Goal: Information Seeking & Learning: Check status

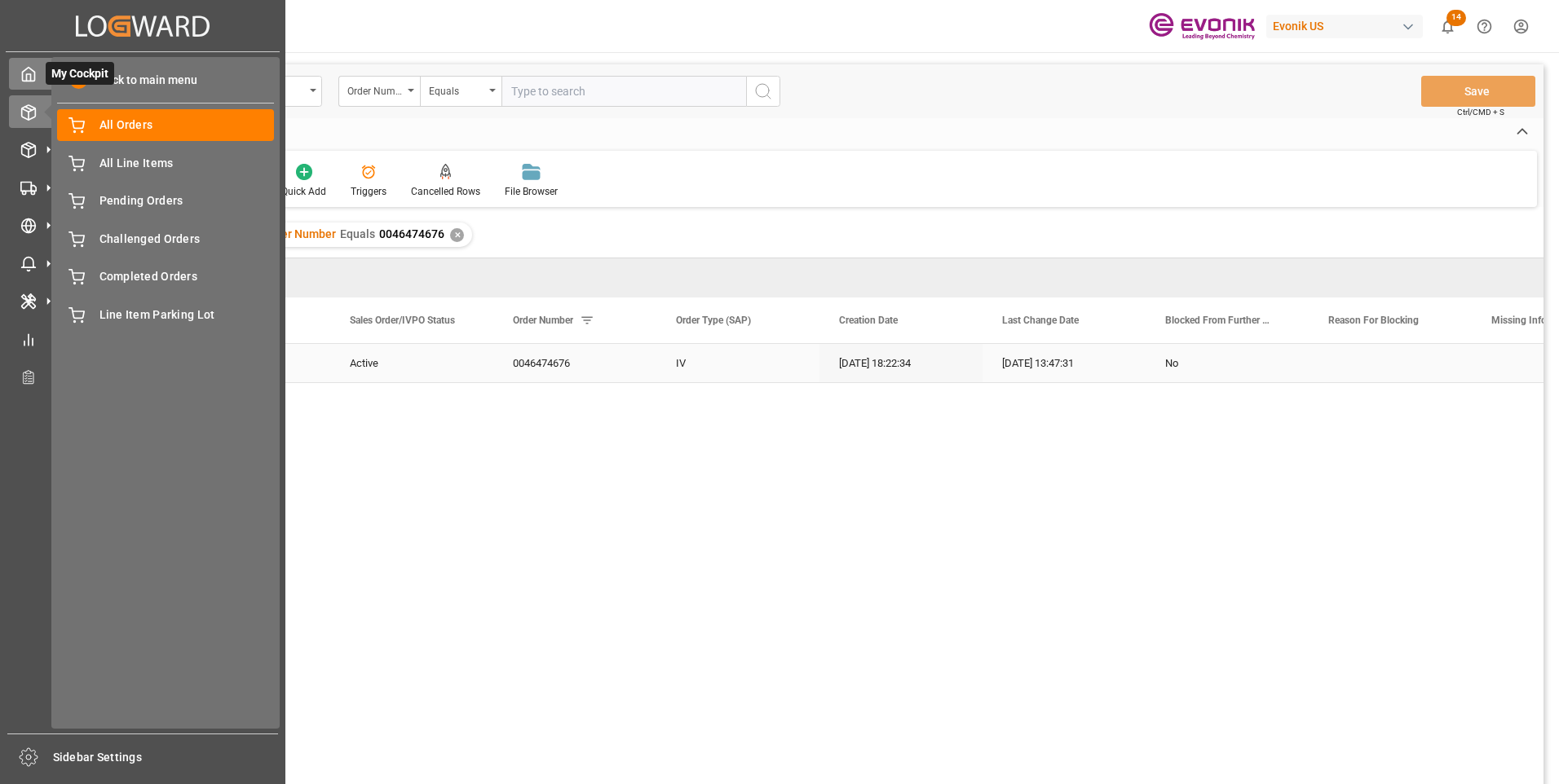
click at [35, 77] on icon at bounding box center [29, 74] width 12 height 14
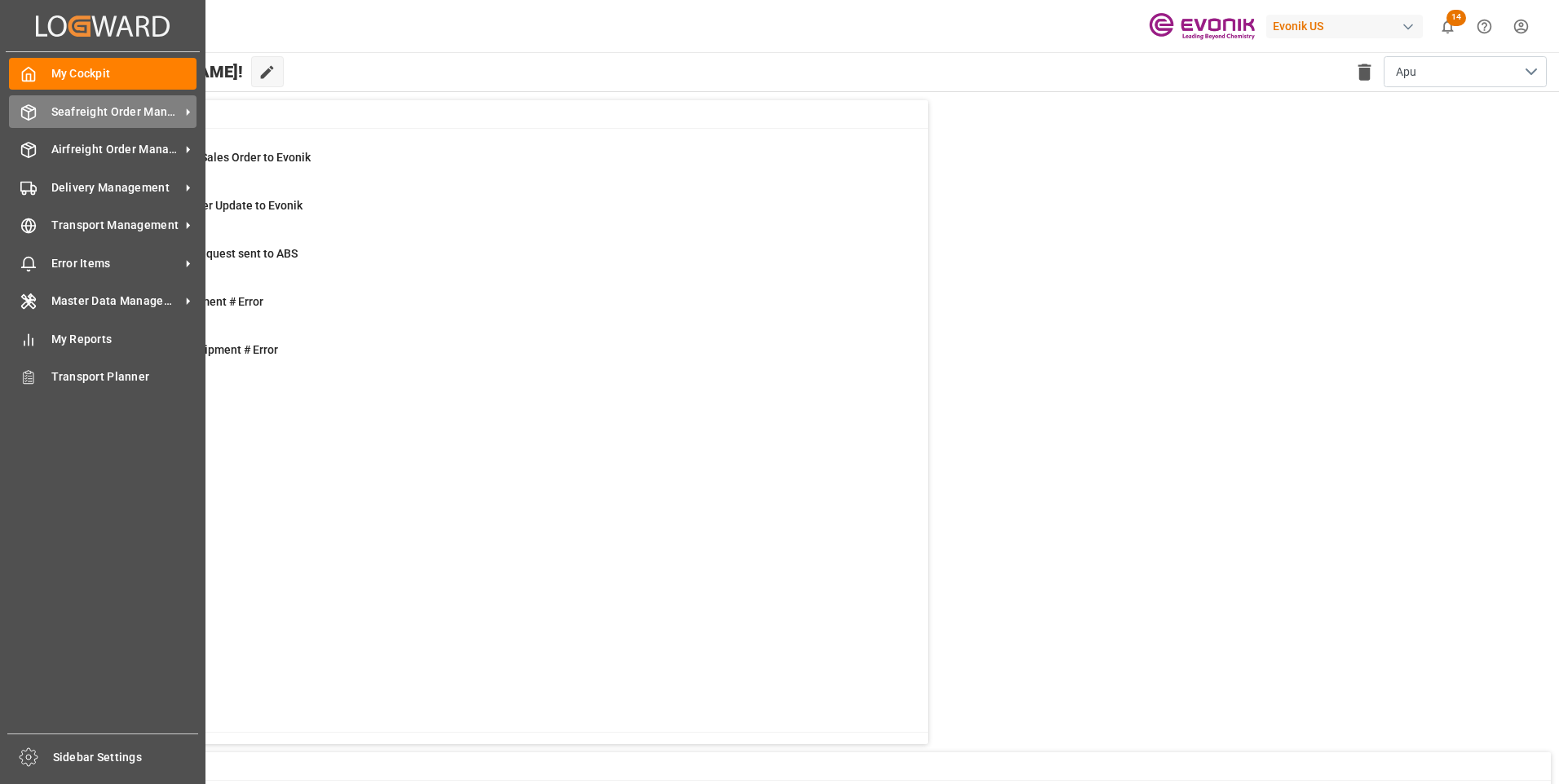
click at [78, 112] on span "Seafreight Order Management" at bounding box center [116, 112] width 129 height 17
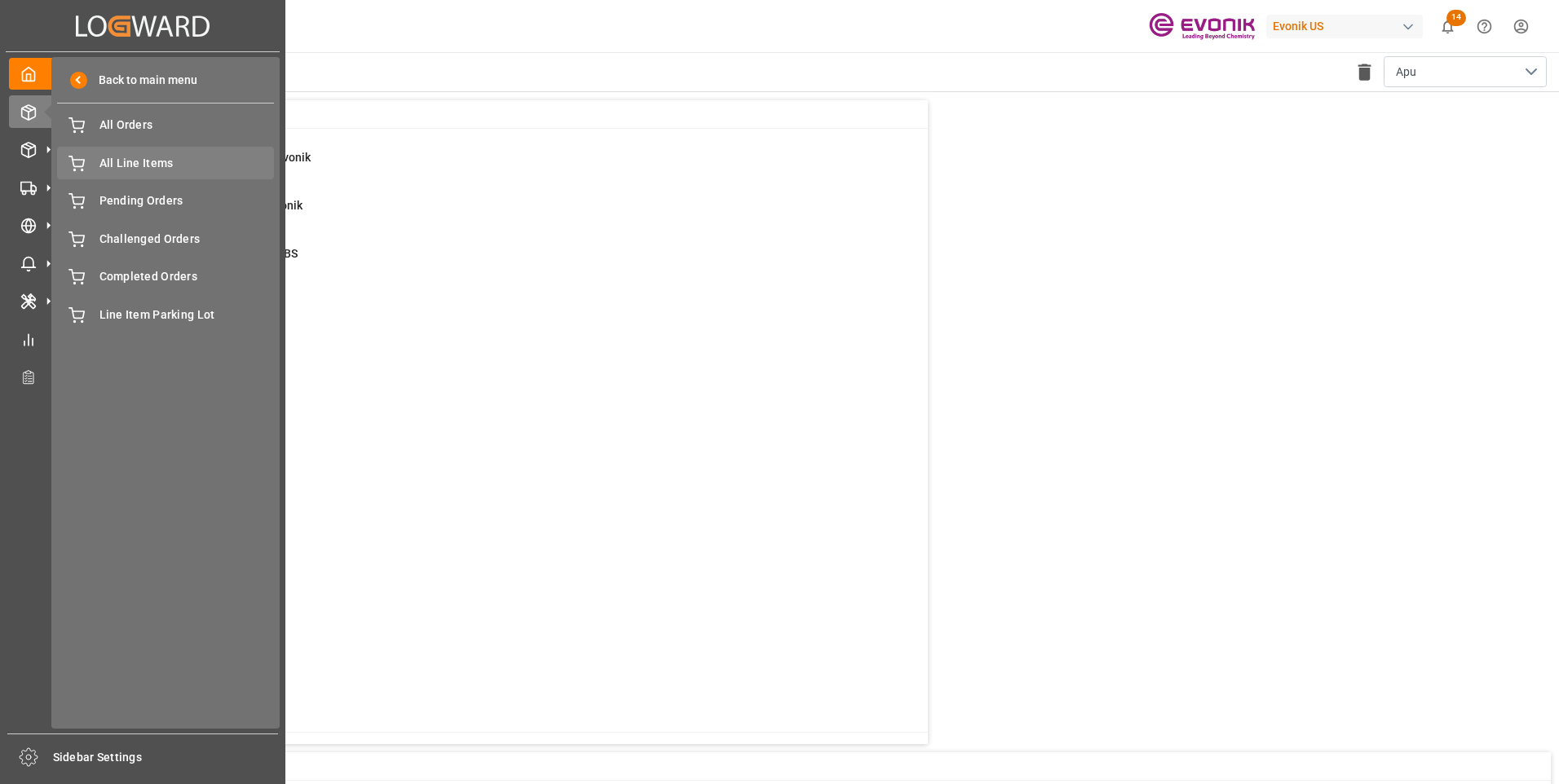
click at [201, 161] on span "All Line Items" at bounding box center [187, 163] width 175 height 17
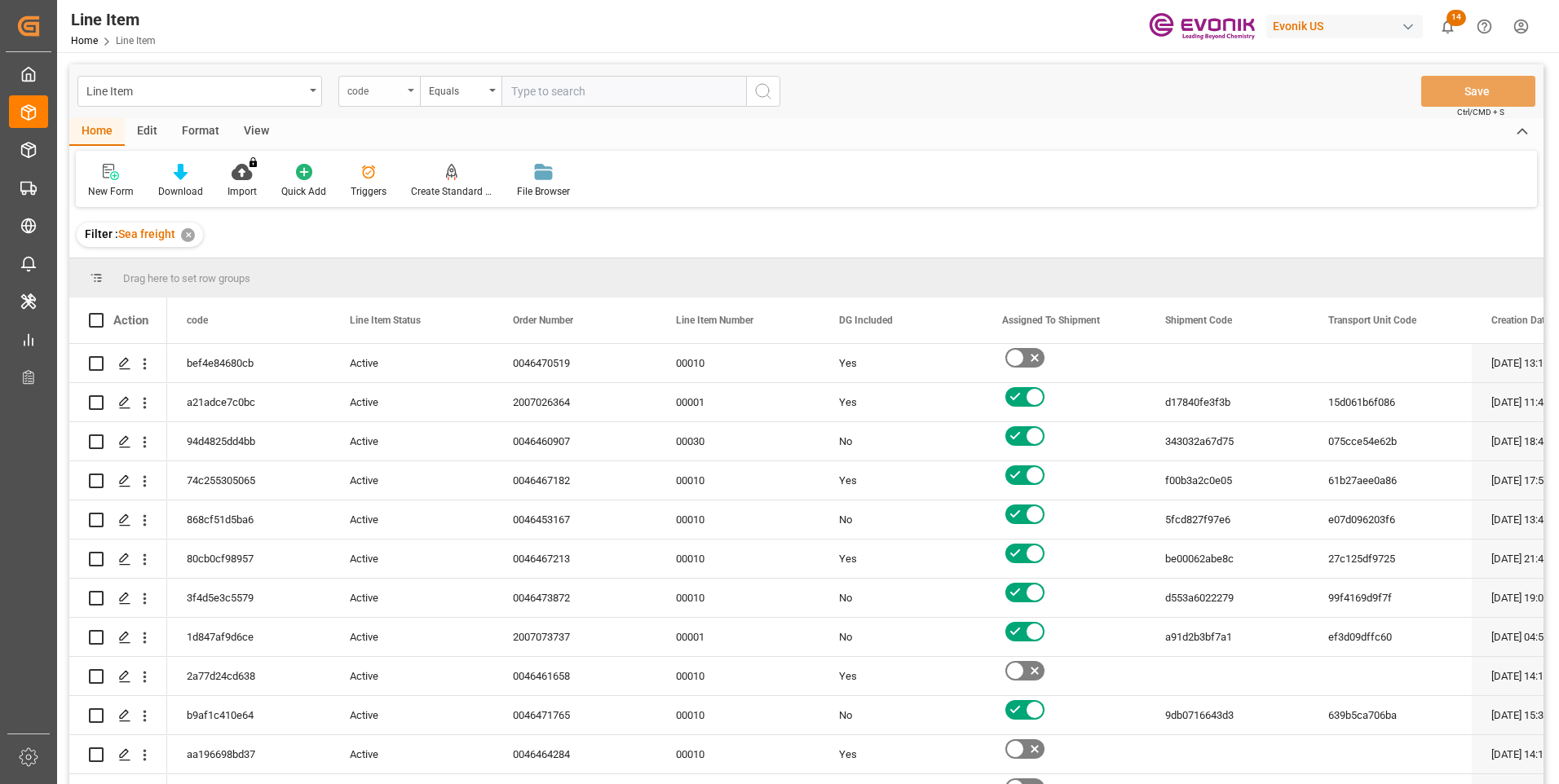
click at [404, 88] on div "code" at bounding box center [379, 91] width 82 height 31
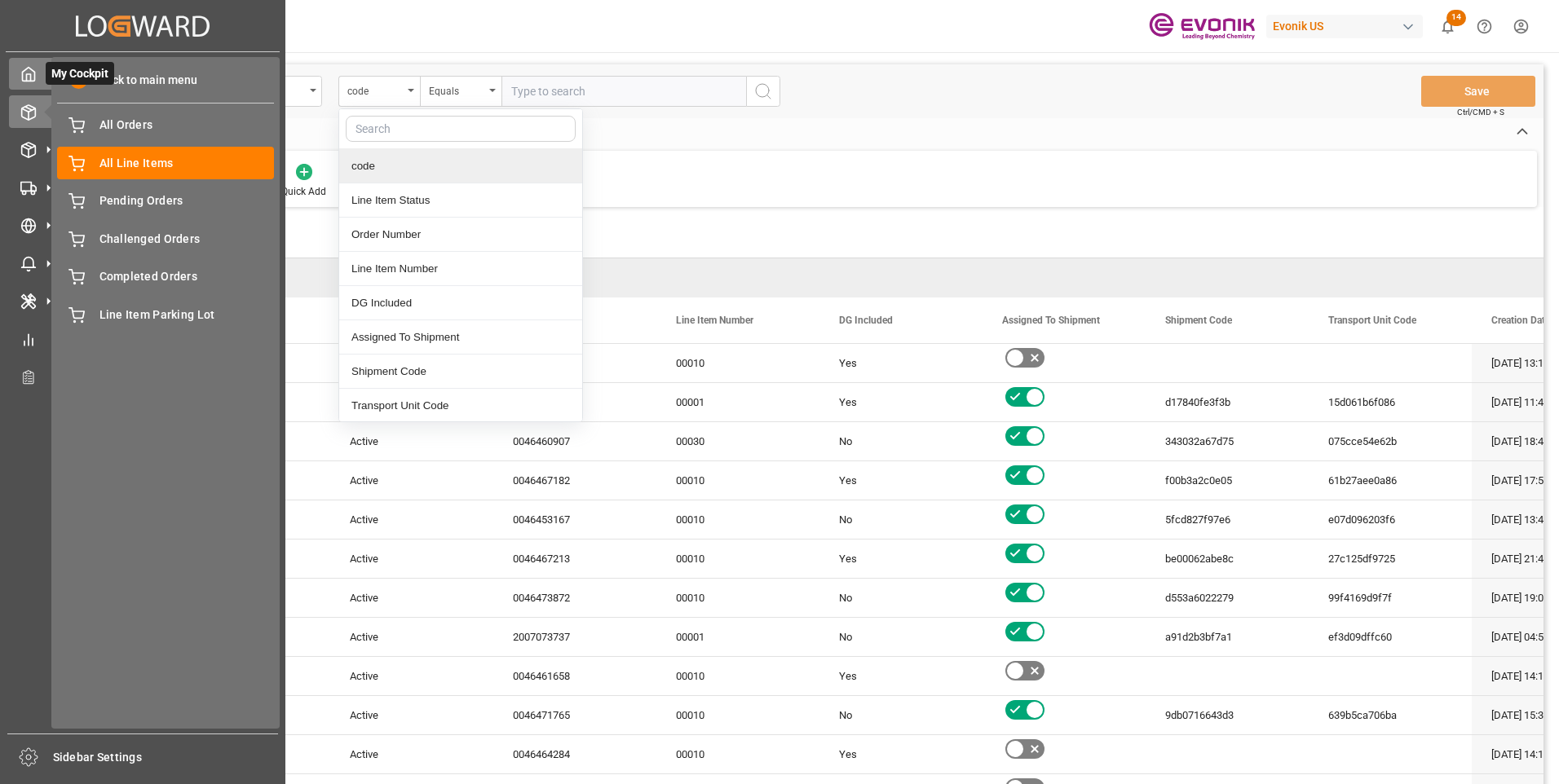
click at [29, 75] on polyline at bounding box center [29, 77] width 4 height 7
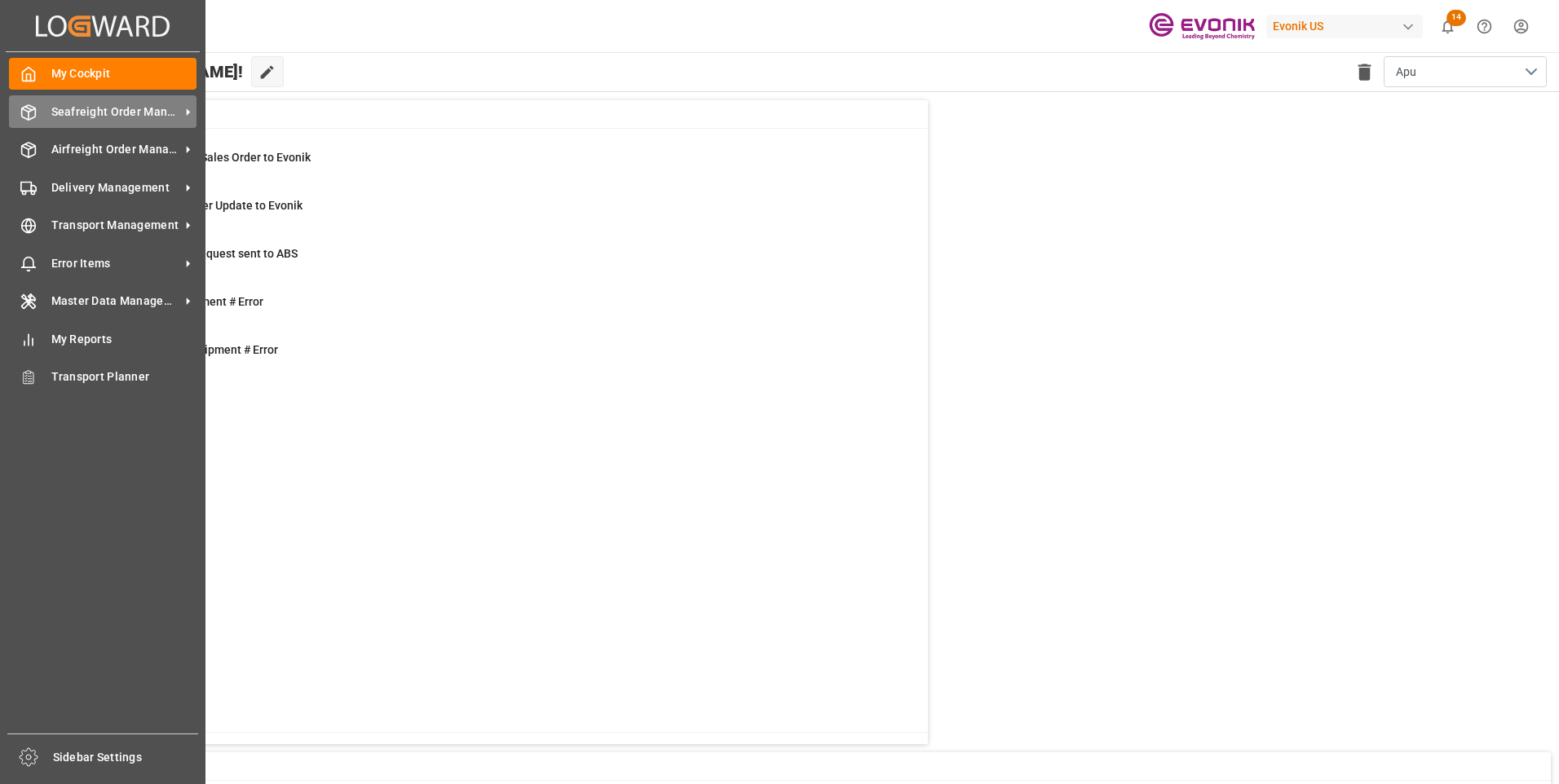
click at [108, 111] on span "Seafreight Order Management" at bounding box center [116, 112] width 129 height 17
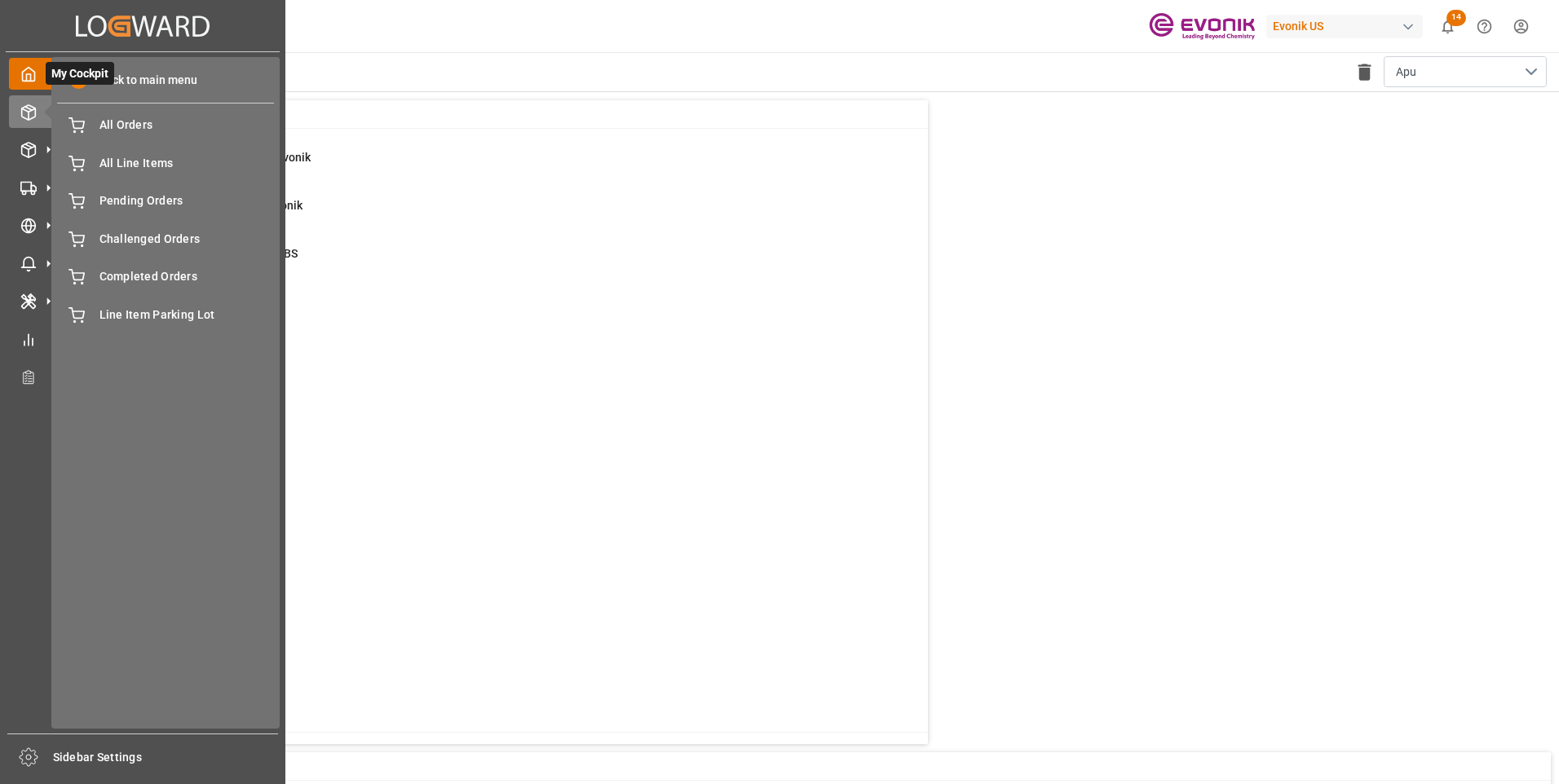
click at [26, 67] on icon at bounding box center [28, 73] width 16 height 16
click at [29, 68] on icon at bounding box center [29, 74] width 12 height 14
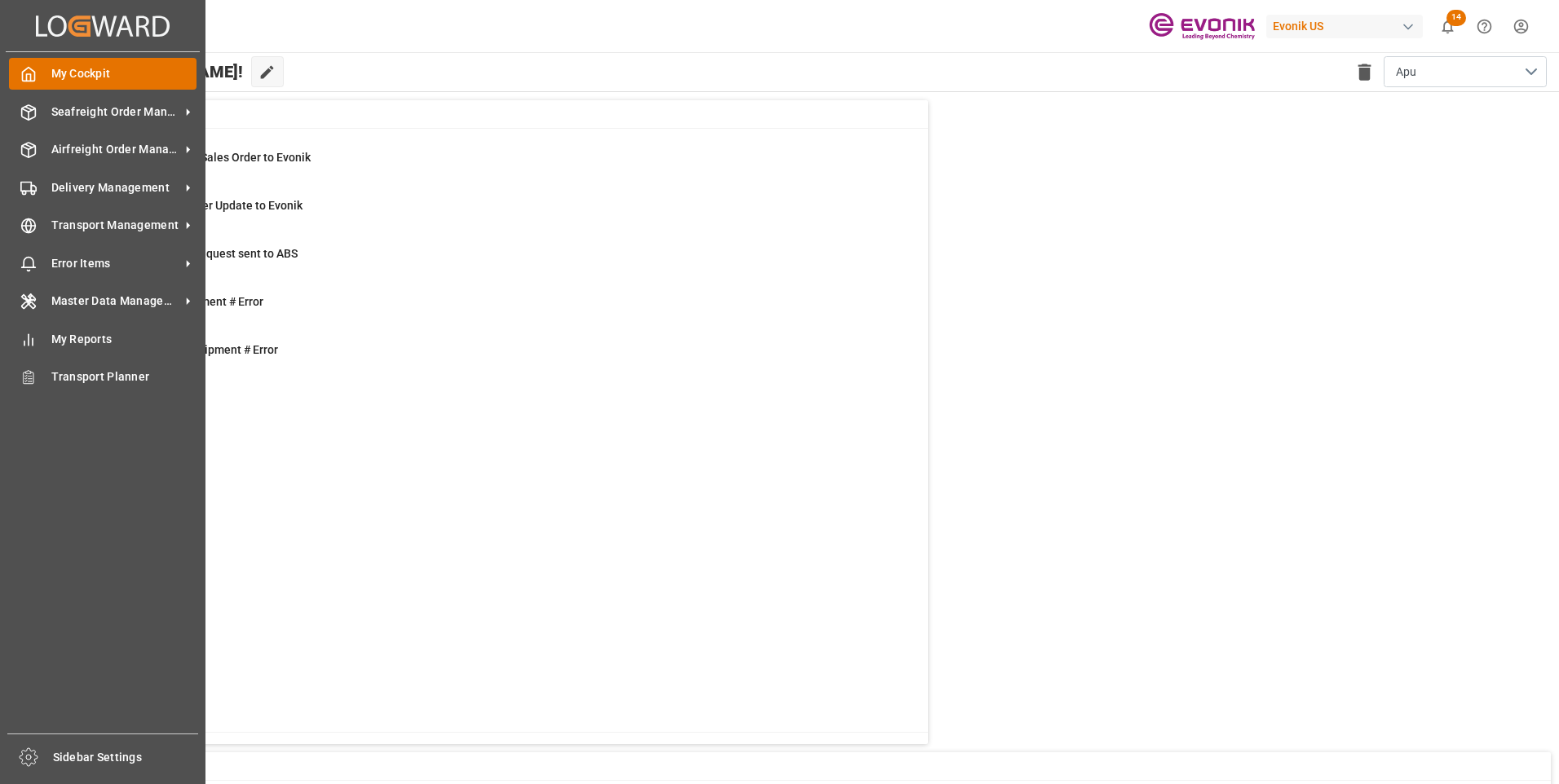
click at [32, 70] on icon at bounding box center [29, 74] width 12 height 14
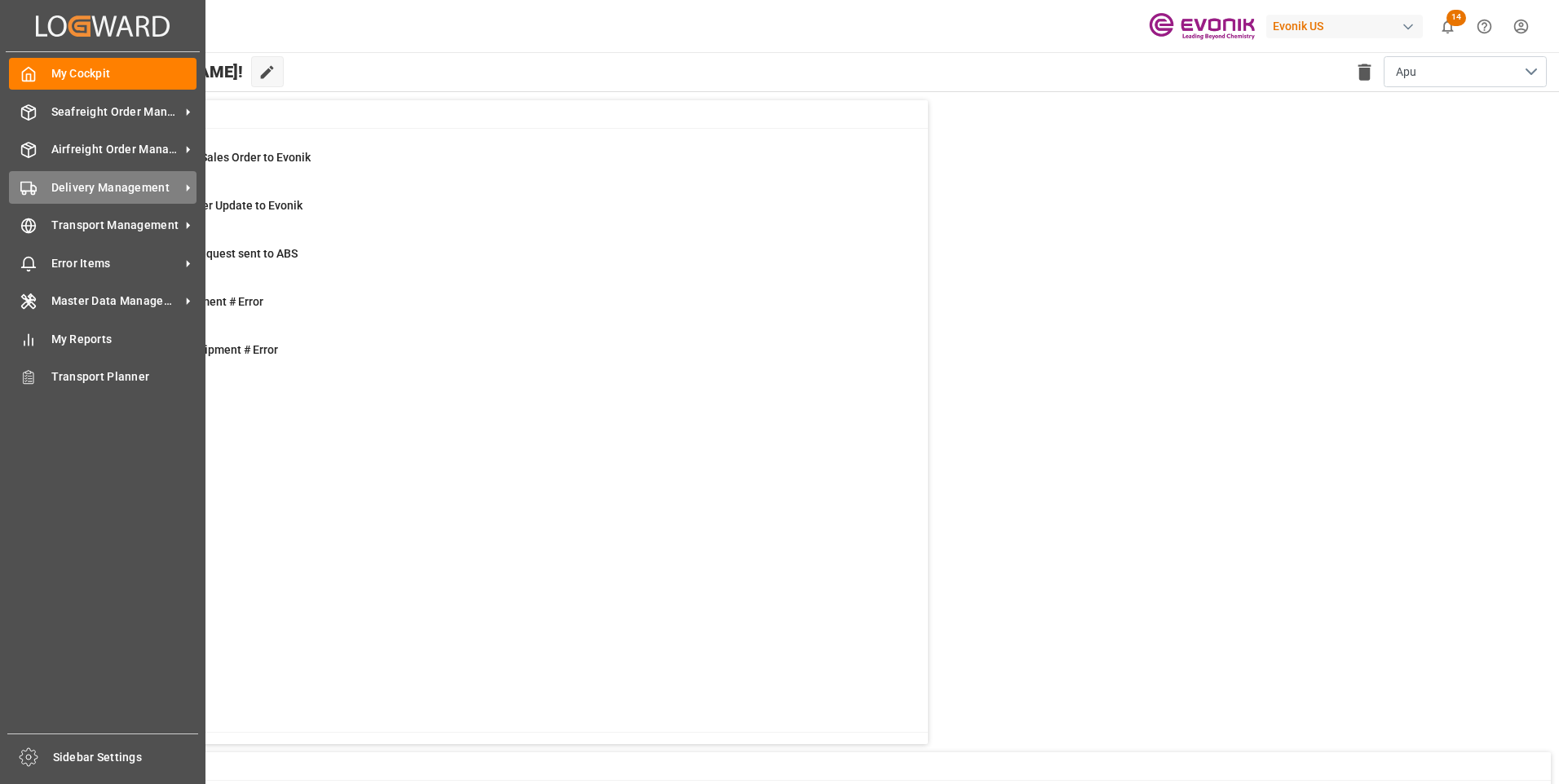
click at [87, 176] on div "Delivery Management Delivery Management" at bounding box center [102, 186] width 187 height 31
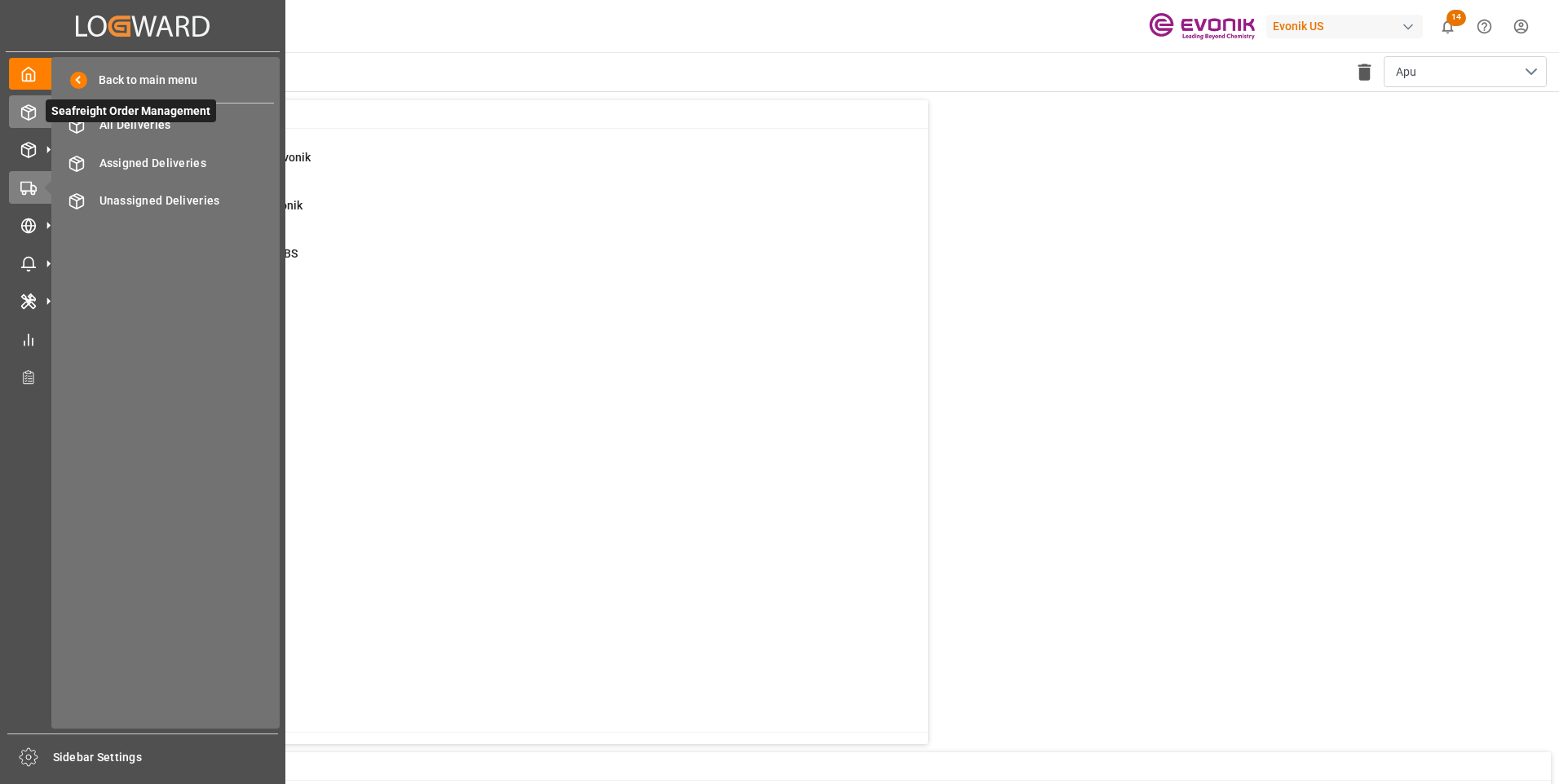
click at [29, 114] on line at bounding box center [29, 116] width 0 height 9
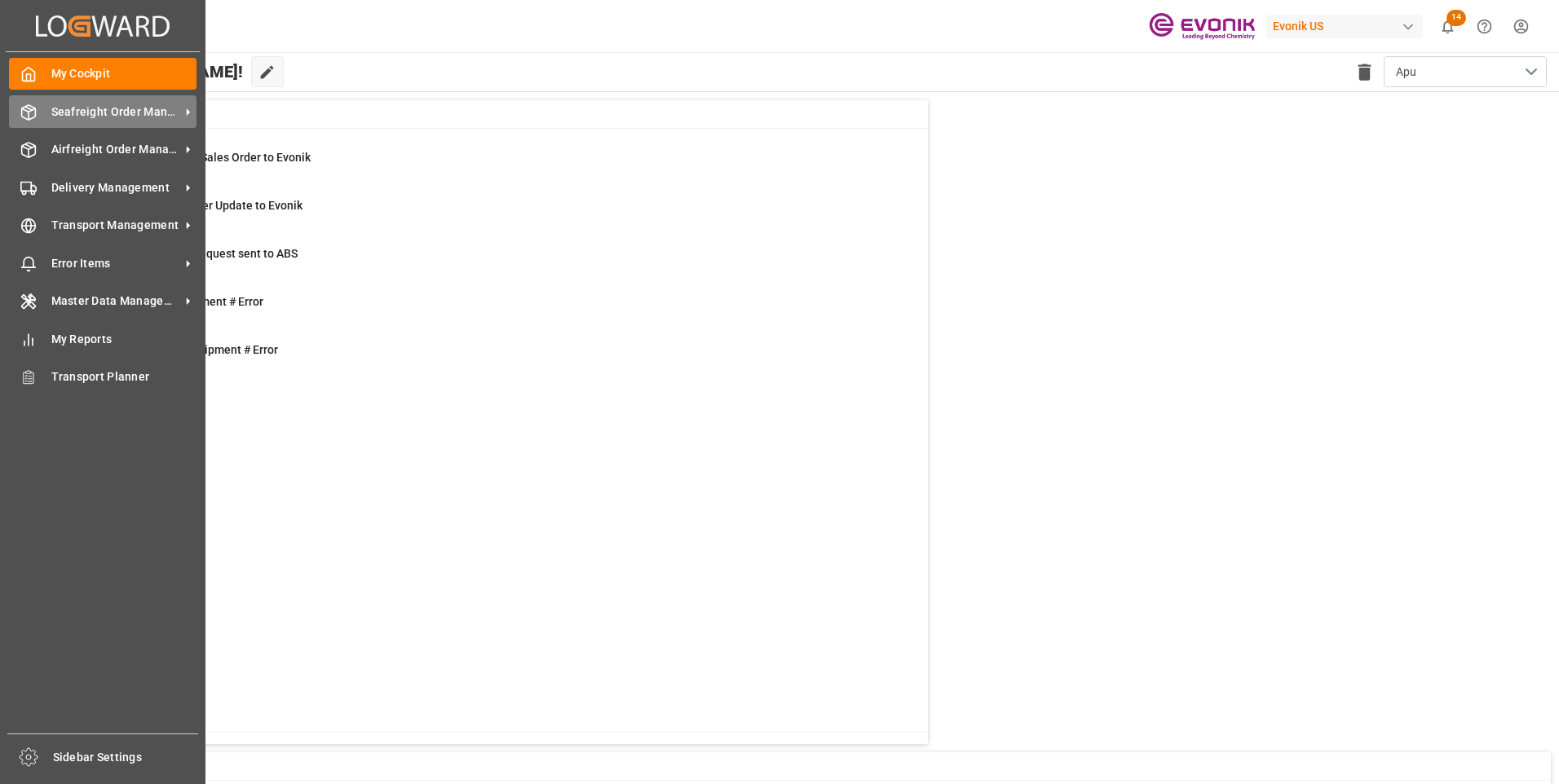
click at [70, 104] on span "Seafreight Order Management" at bounding box center [116, 112] width 129 height 17
click at [72, 105] on span "Seafreight Order Management" at bounding box center [116, 112] width 129 height 17
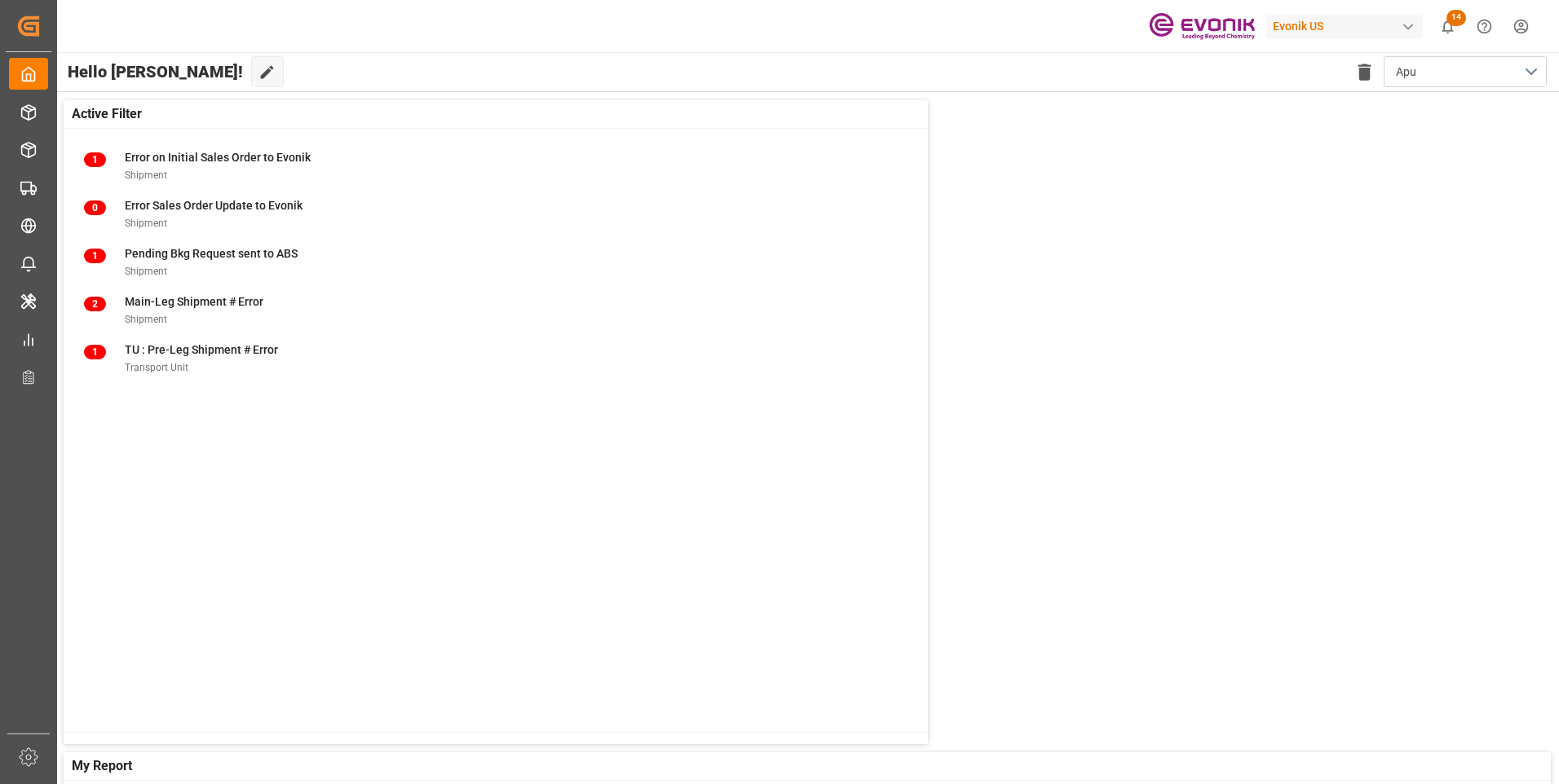
click at [349, 26] on div "Evonik US 14 Notifications Only show unread All Mark all categories read Downlo…" at bounding box center [802, 26] width 1513 height 52
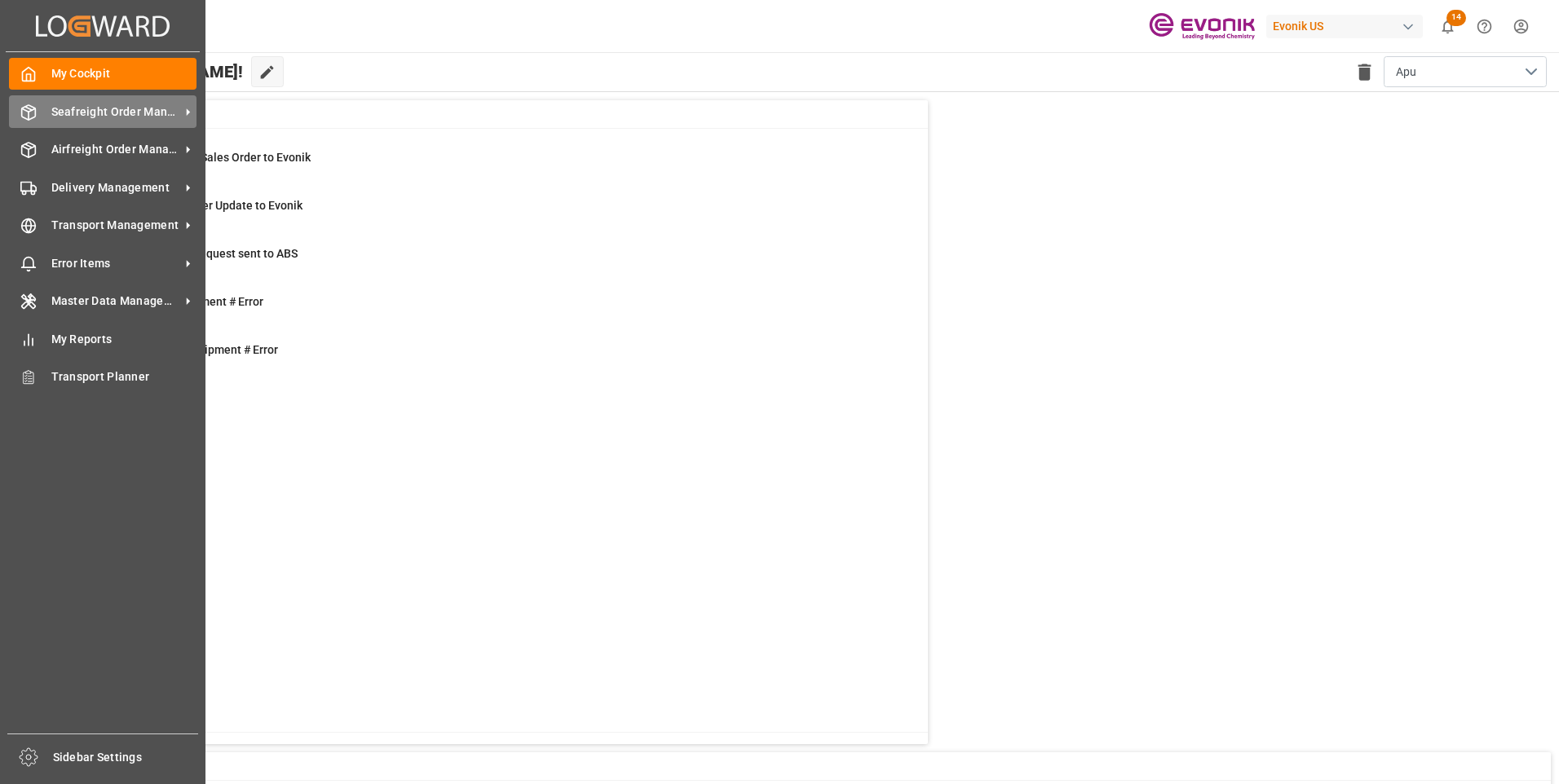
click at [51, 105] on span "Seafreight Order Management" at bounding box center [116, 112] width 129 height 17
click at [80, 105] on span "Seafreight Order Management" at bounding box center [116, 112] width 129 height 17
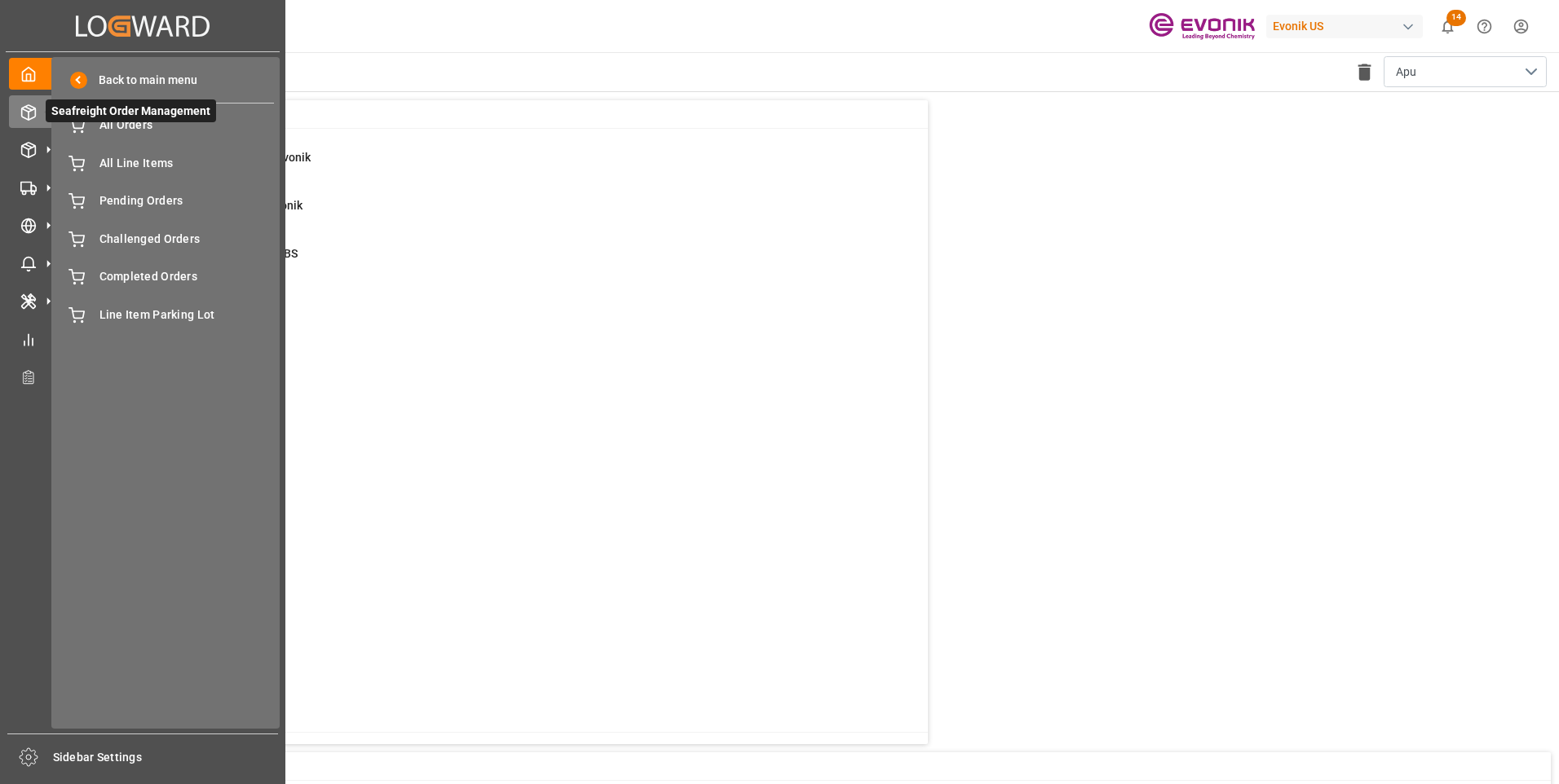
click at [25, 105] on icon at bounding box center [28, 112] width 16 height 16
click at [38, 71] on div "My Cockpit My Cockpit" at bounding box center [142, 73] width 267 height 31
click at [29, 74] on polyline at bounding box center [29, 77] width 4 height 7
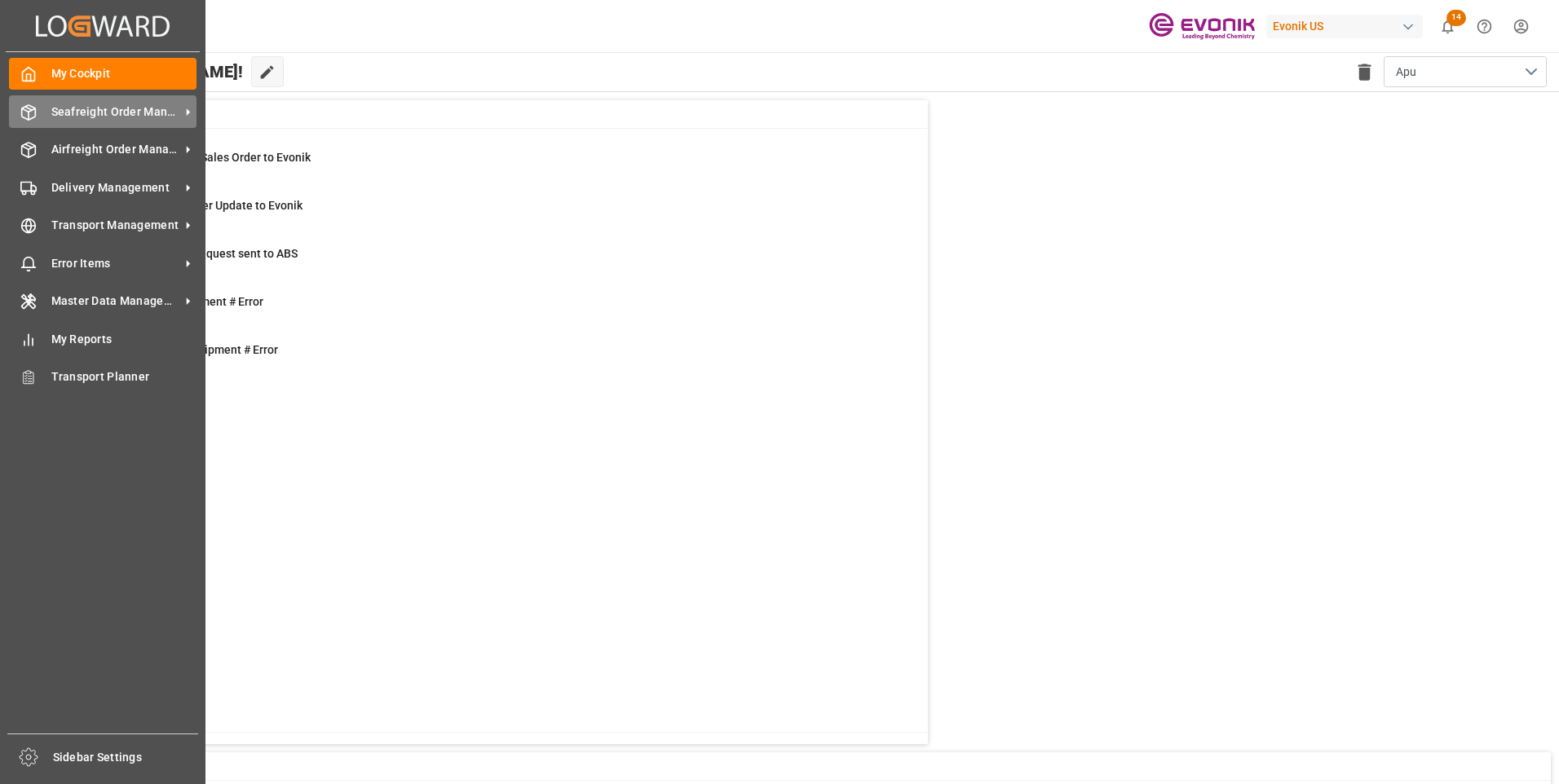
click at [98, 112] on span "Seafreight Order Management" at bounding box center [116, 112] width 129 height 17
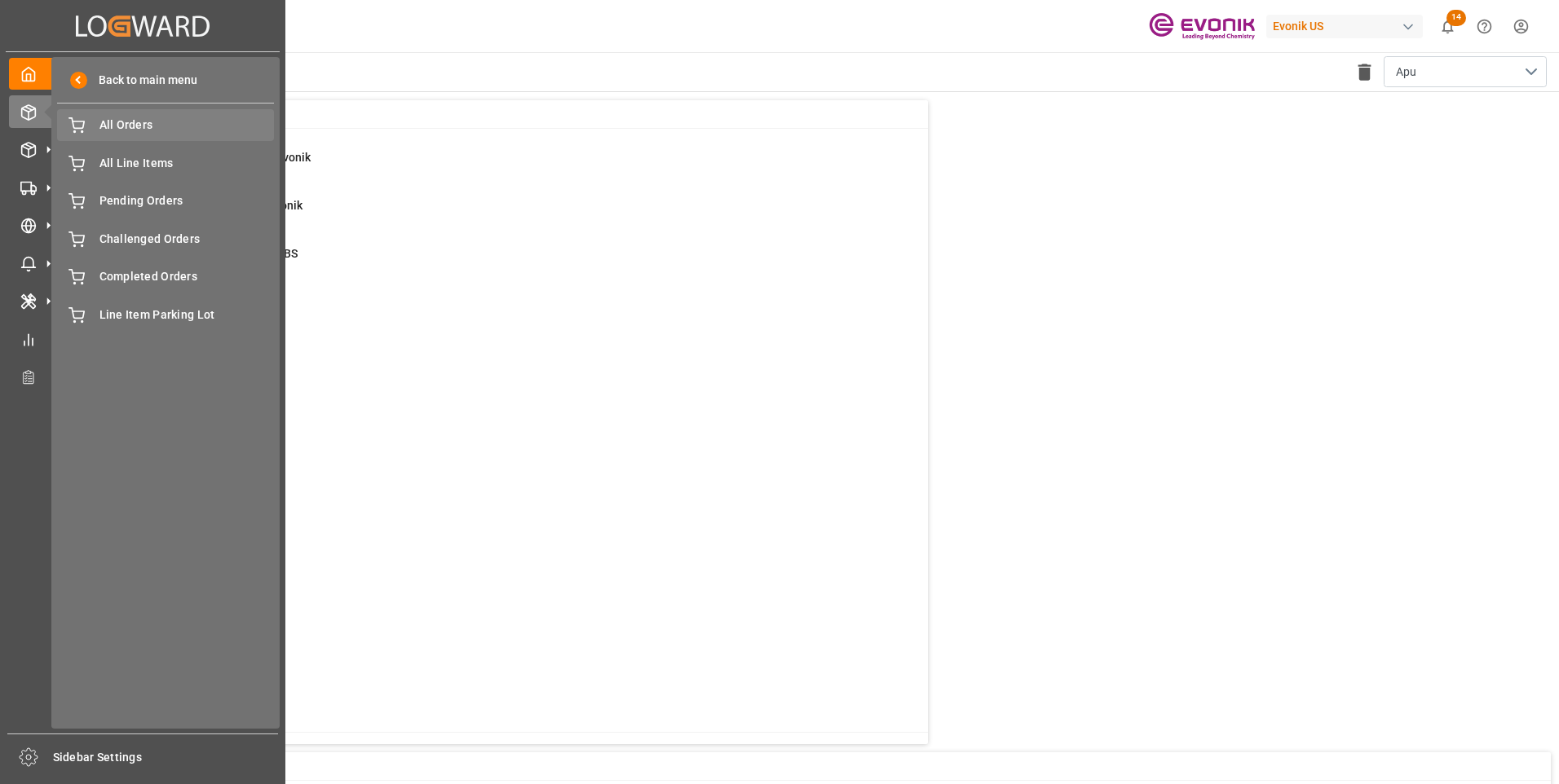
click at [132, 130] on span "All Orders" at bounding box center [187, 125] width 175 height 17
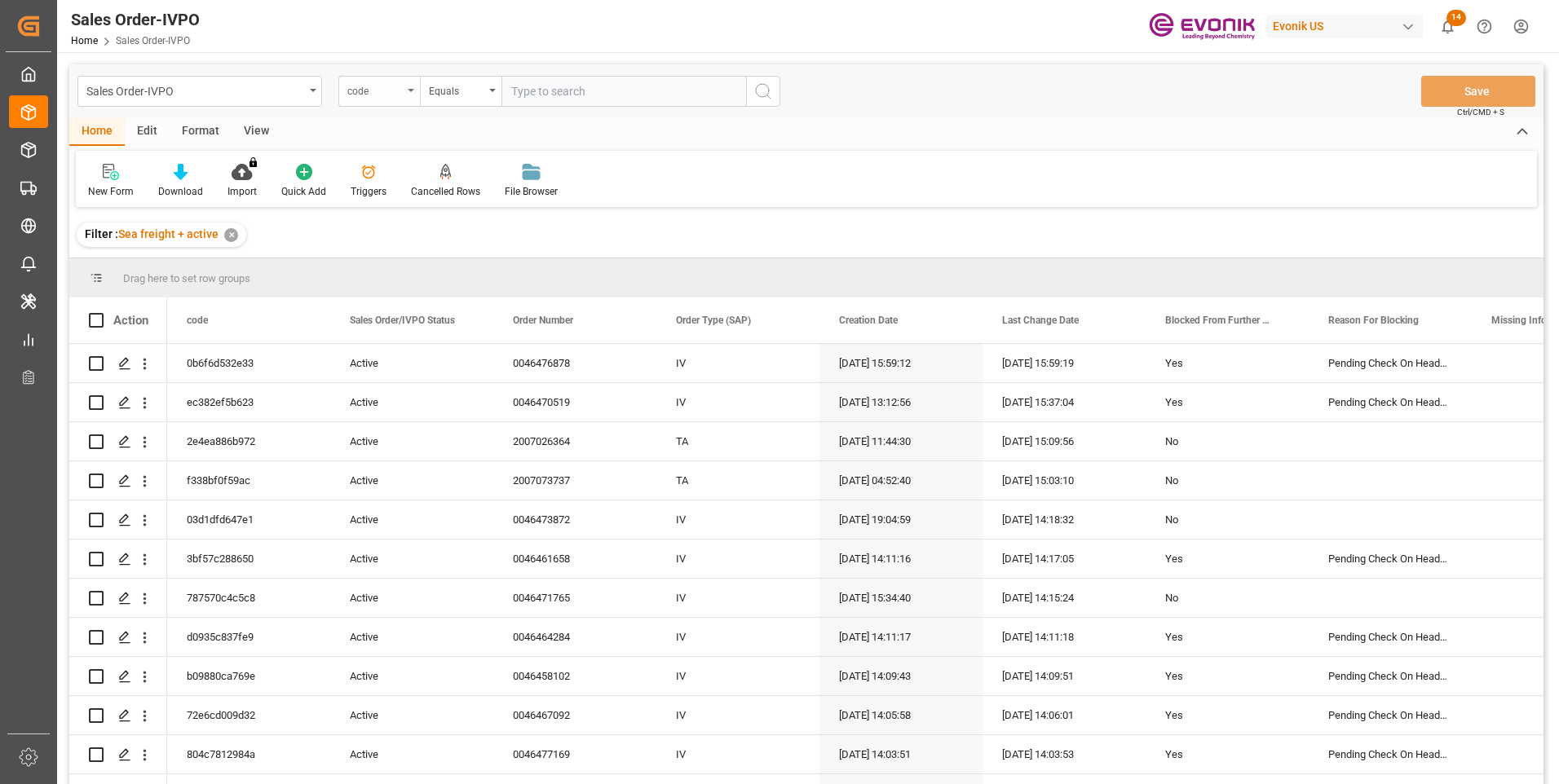
click at [401, 92] on div "code" at bounding box center [375, 89] width 55 height 19
type input "p"
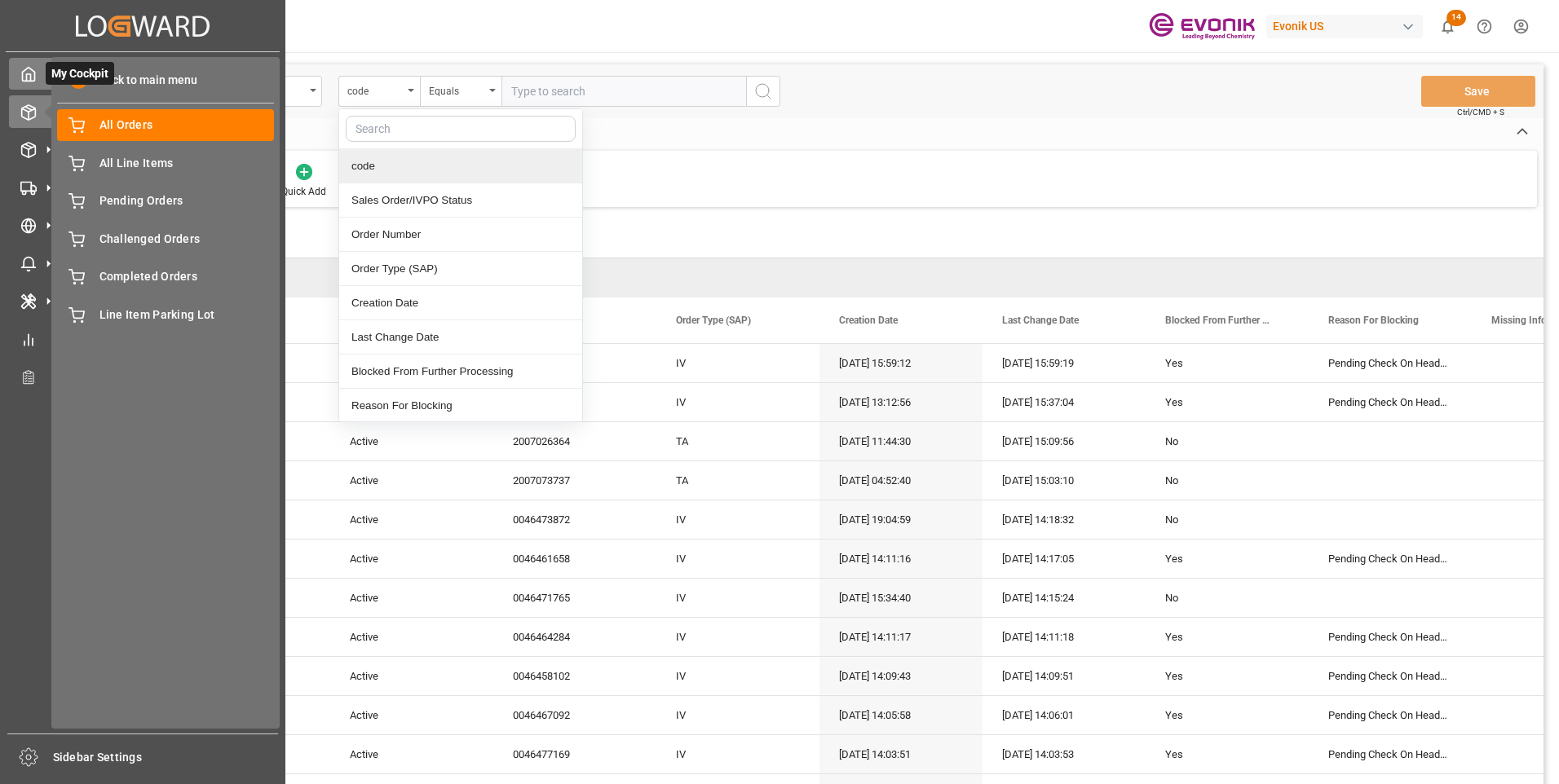
click at [39, 79] on div "My Cockpit My Cockpit" at bounding box center [142, 73] width 267 height 31
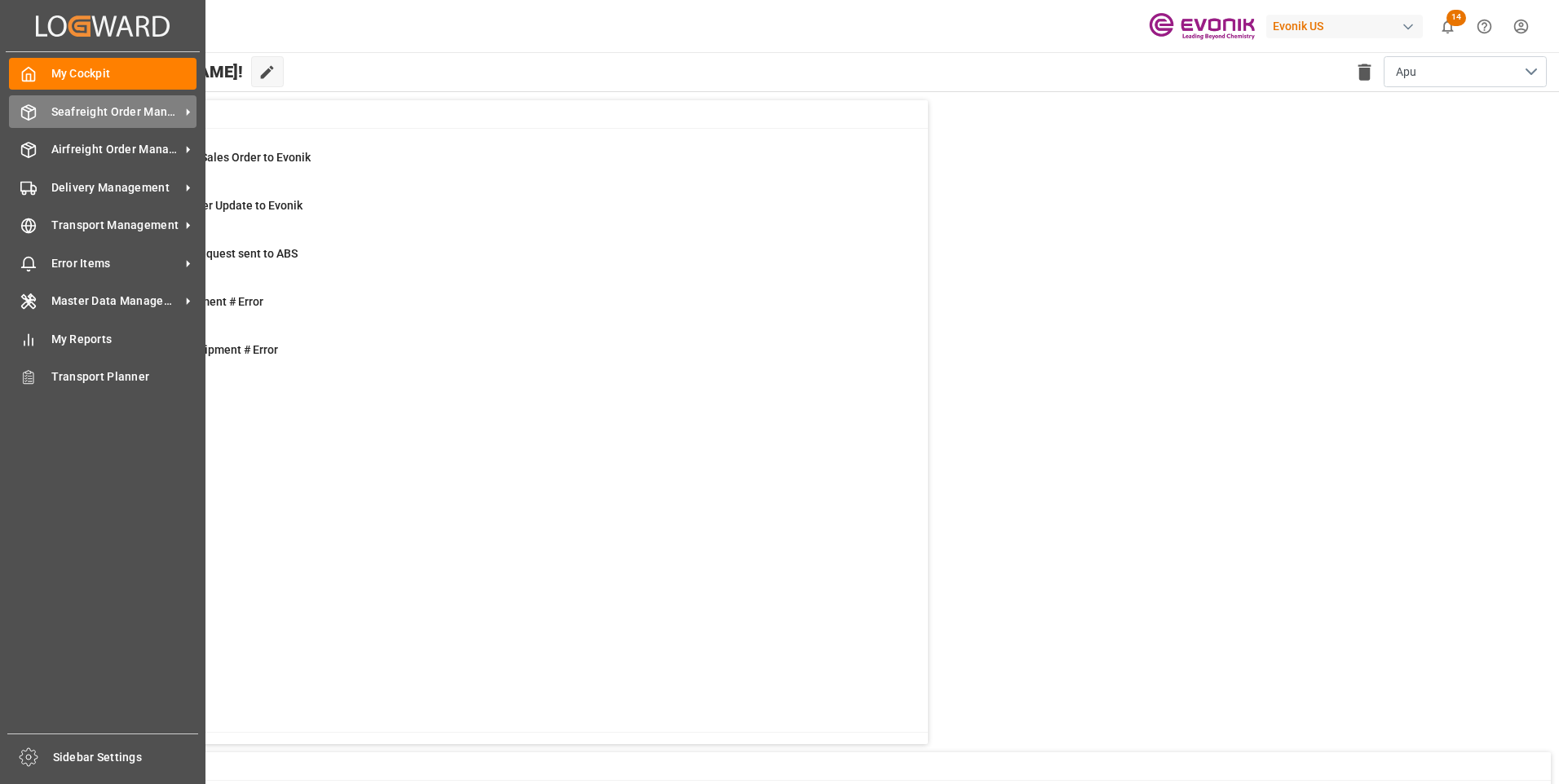
click at [68, 112] on span "Seafreight Order Management" at bounding box center [116, 112] width 129 height 17
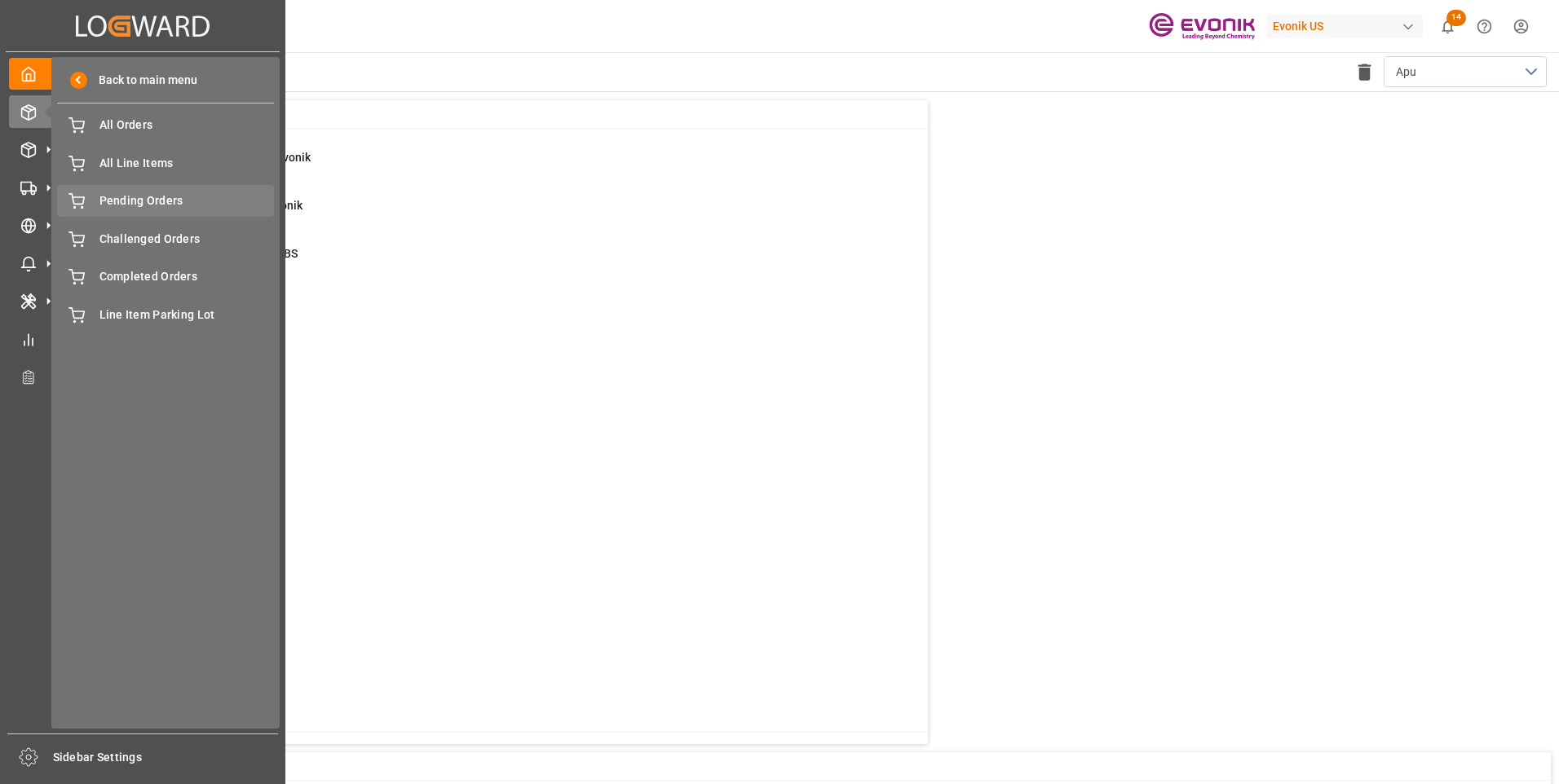
click at [125, 192] on span "Pending Orders" at bounding box center [187, 201] width 175 height 17
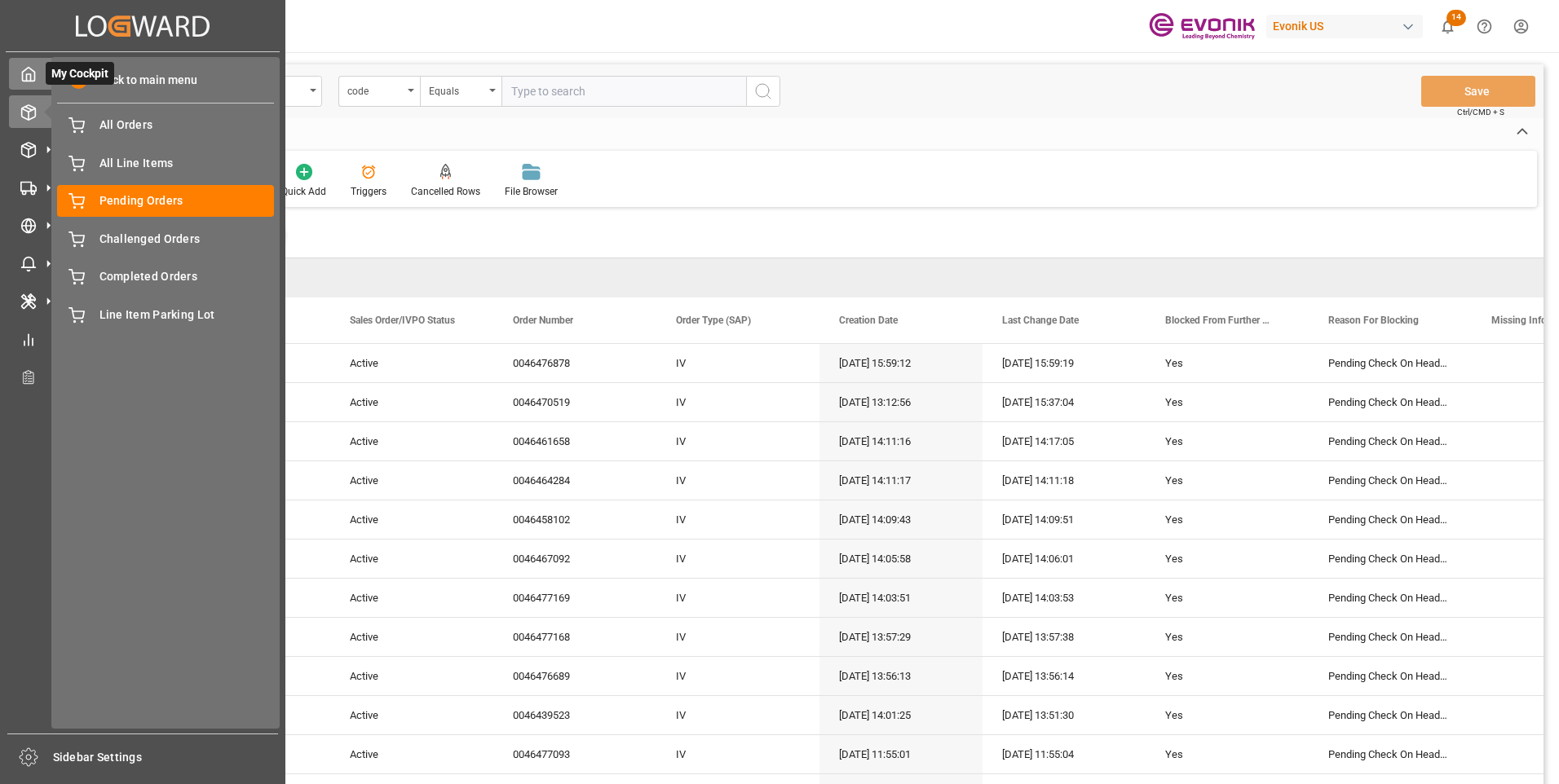
click at [39, 80] on div "My Cockpit My Cockpit" at bounding box center [142, 73] width 267 height 31
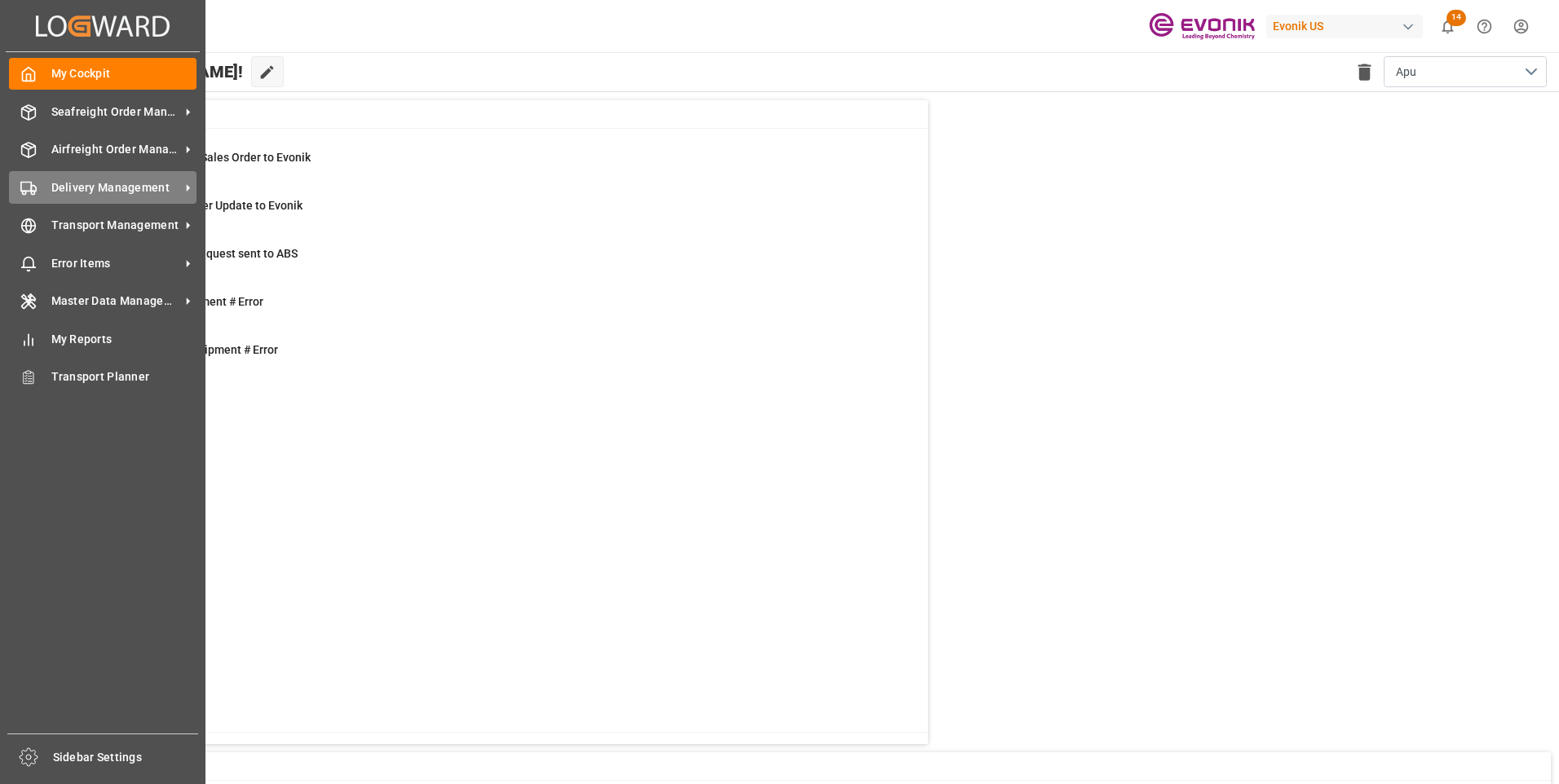
click at [86, 178] on div "Delivery Management Delivery Management" at bounding box center [102, 186] width 187 height 31
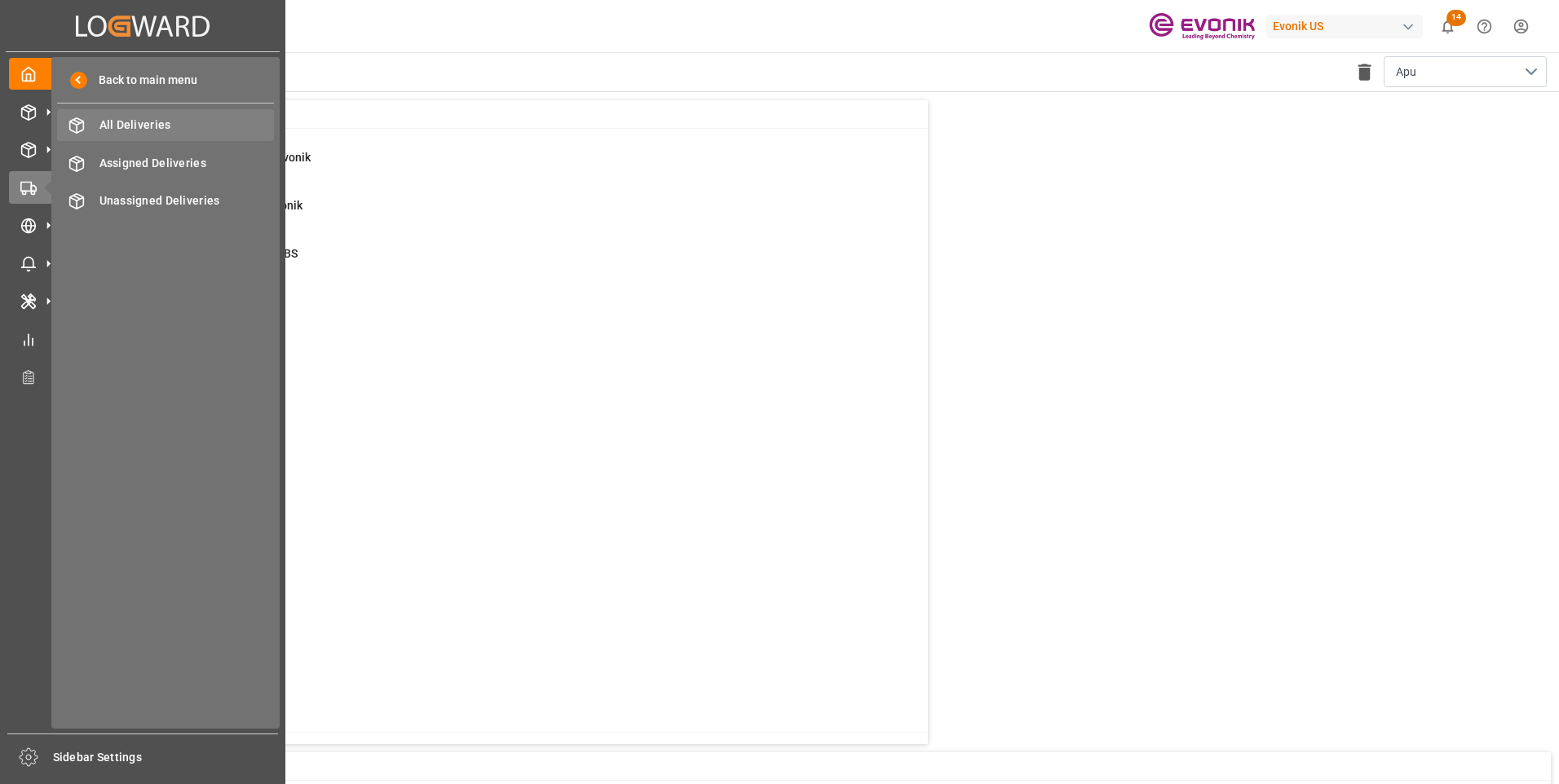
click at [154, 126] on span "All Deliveries" at bounding box center [187, 125] width 175 height 17
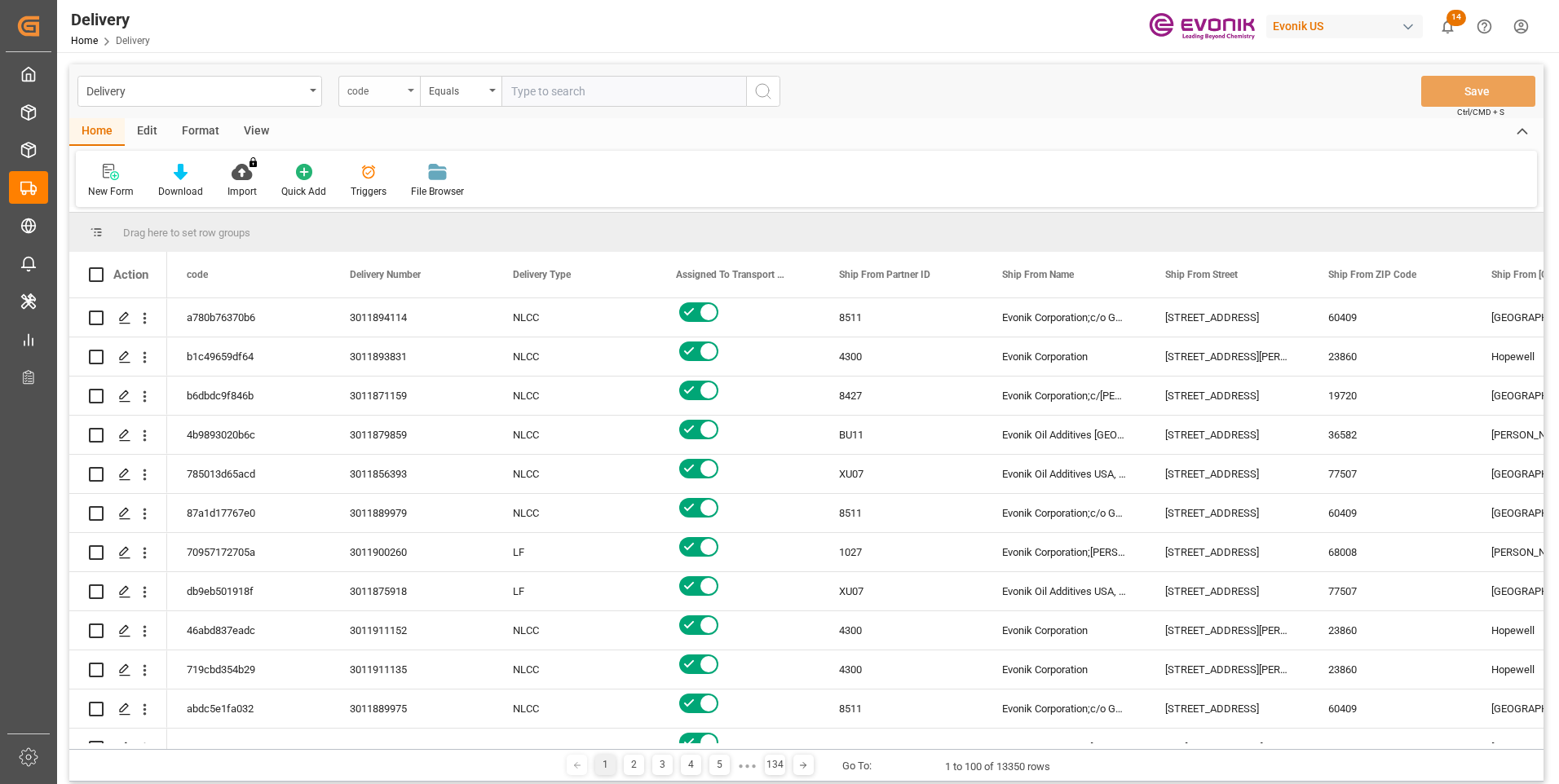
click at [398, 94] on div "code" at bounding box center [375, 89] width 55 height 19
type input "pgi"
click at [383, 169] on div "PGI Timestamp" at bounding box center [461, 166] width 243 height 34
click at [489, 86] on div "Equals" at bounding box center [461, 91] width 82 height 31
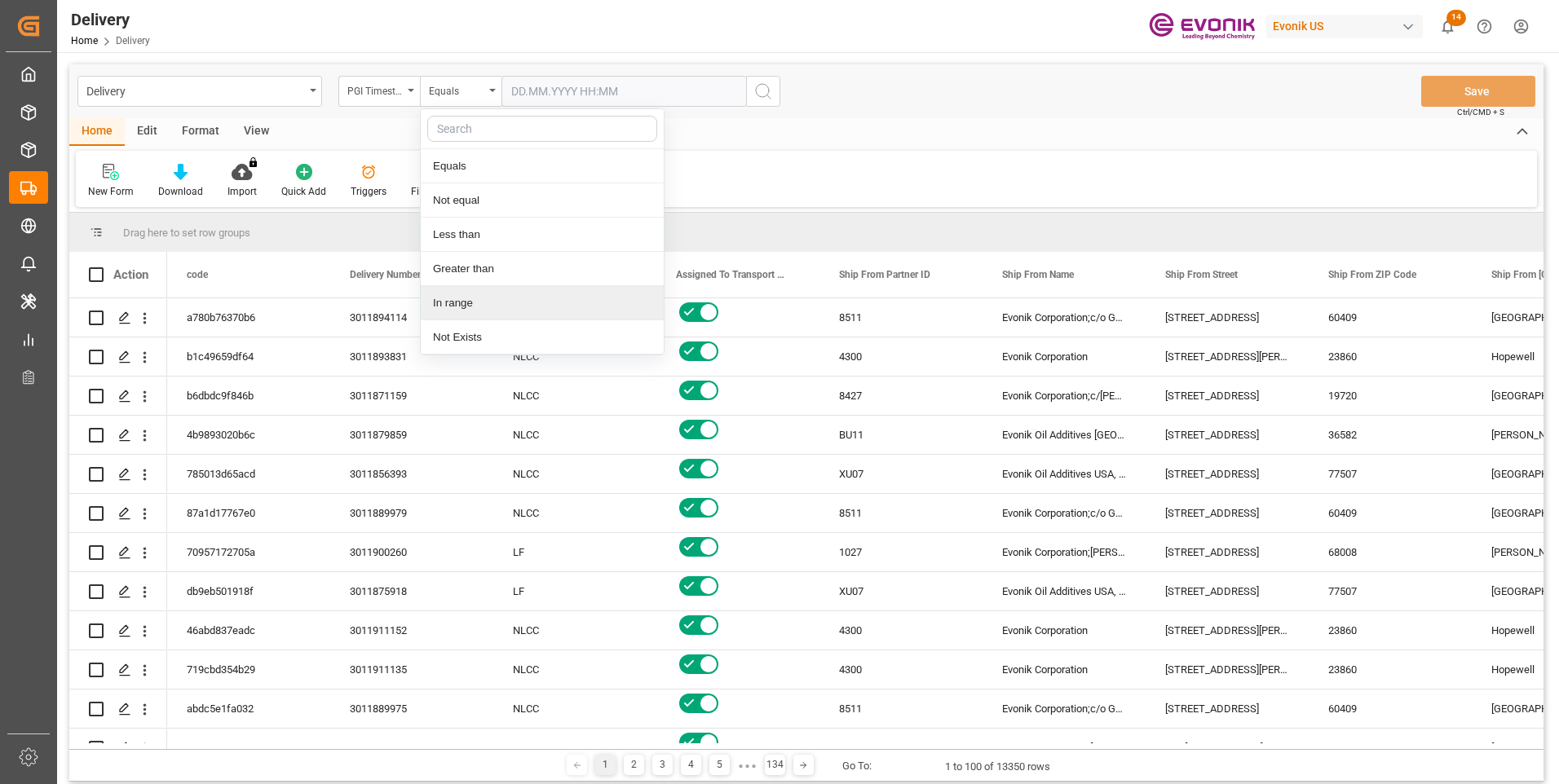
click at [452, 303] on div "In range" at bounding box center [543, 303] width 243 height 34
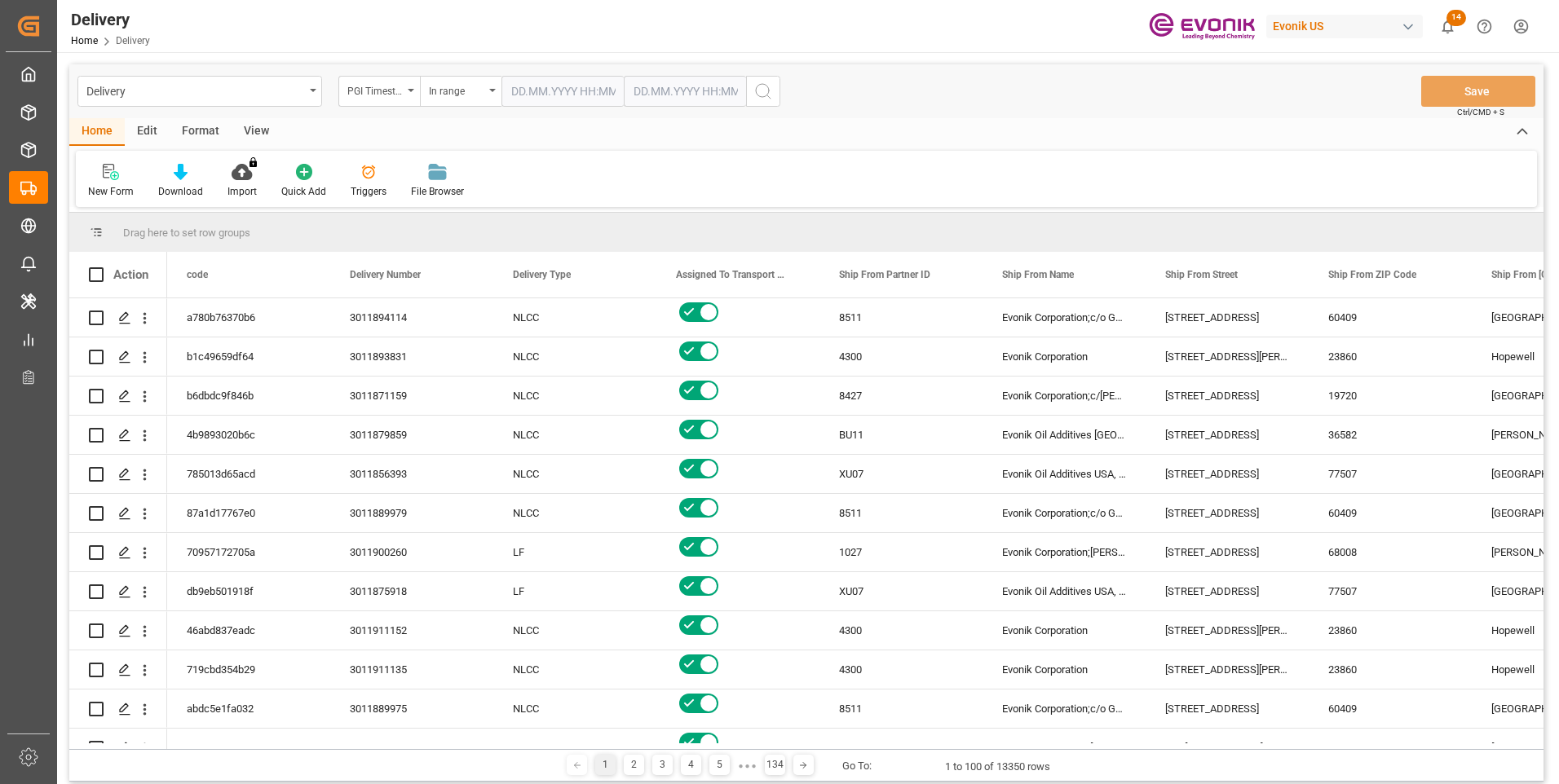
click at [586, 91] on input "text" at bounding box center [562, 91] width 123 height 31
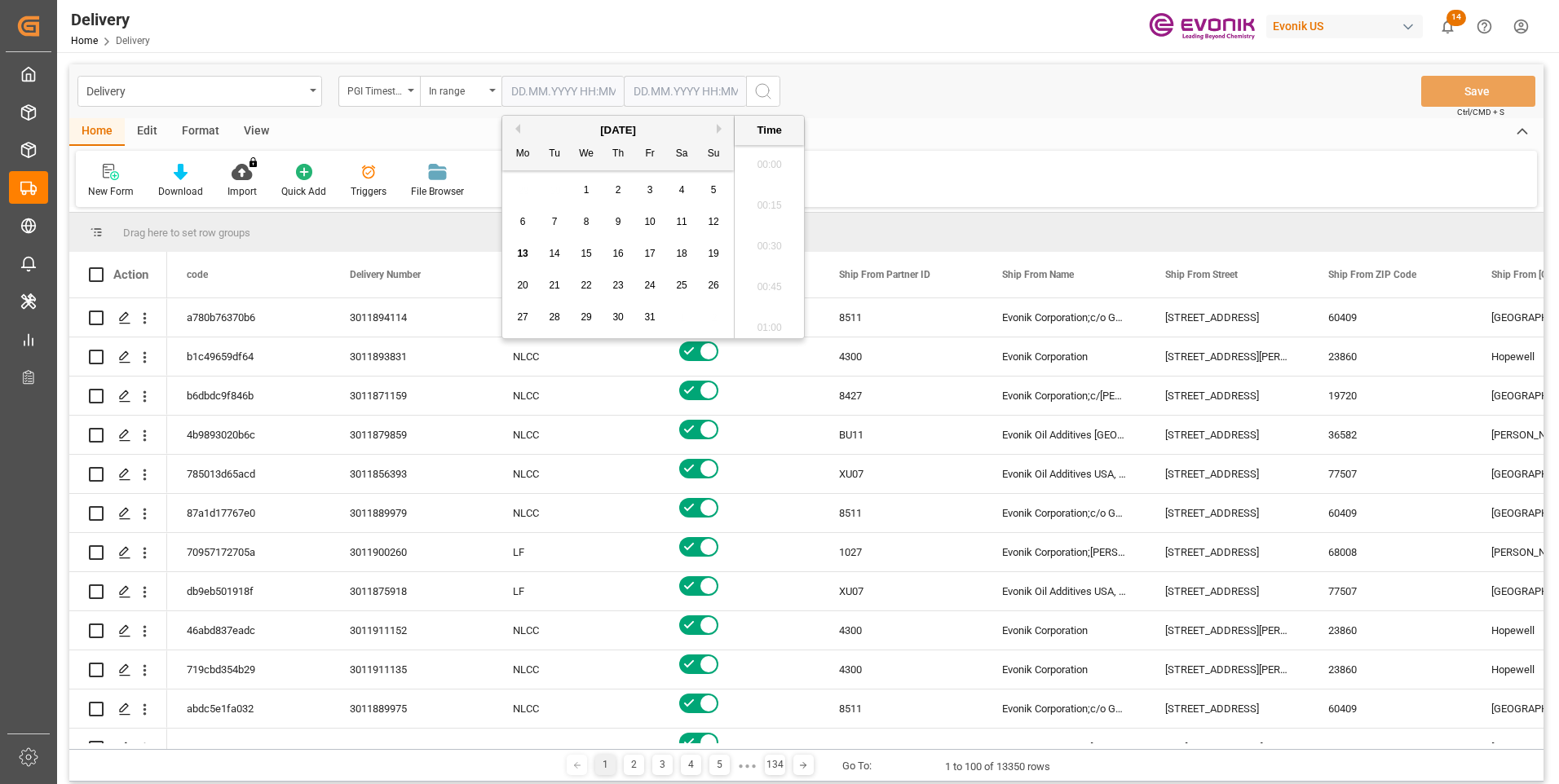
scroll to position [1881, 0]
click at [653, 220] on span "10" at bounding box center [649, 221] width 10 height 11
type input "[DATE] 00:00"
click at [673, 93] on input "text" at bounding box center [684, 91] width 123 height 31
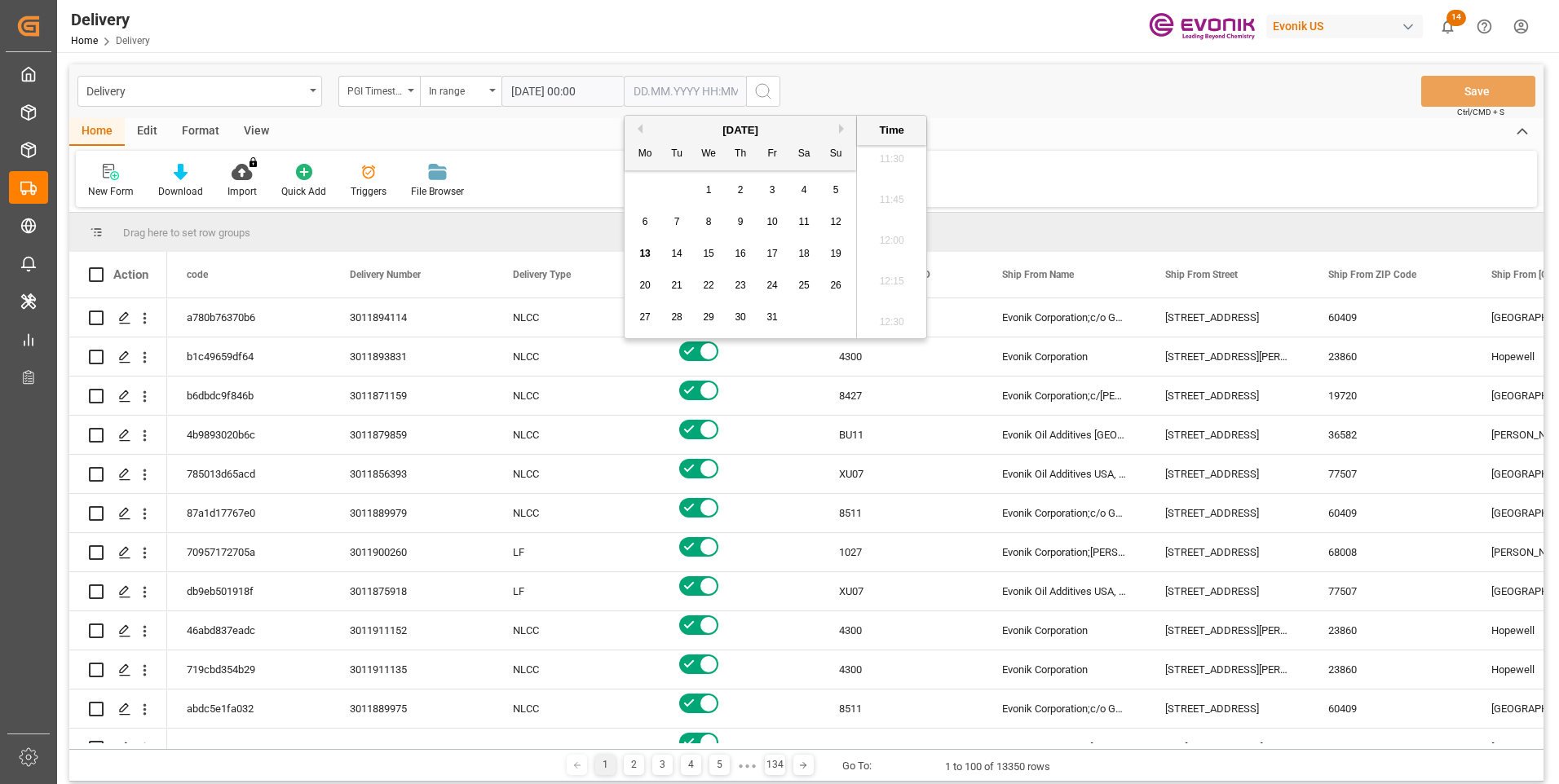
click at [644, 255] on span "13" at bounding box center [644, 254] width 10 height 11
type input "[DATE] 00:00"
click at [880, 76] on div "Delivery PGI Timestamp In range [DATE] 00:00 [DATE] 00:00 Save Ctrl/CMD + S" at bounding box center [806, 91] width 1474 height 54
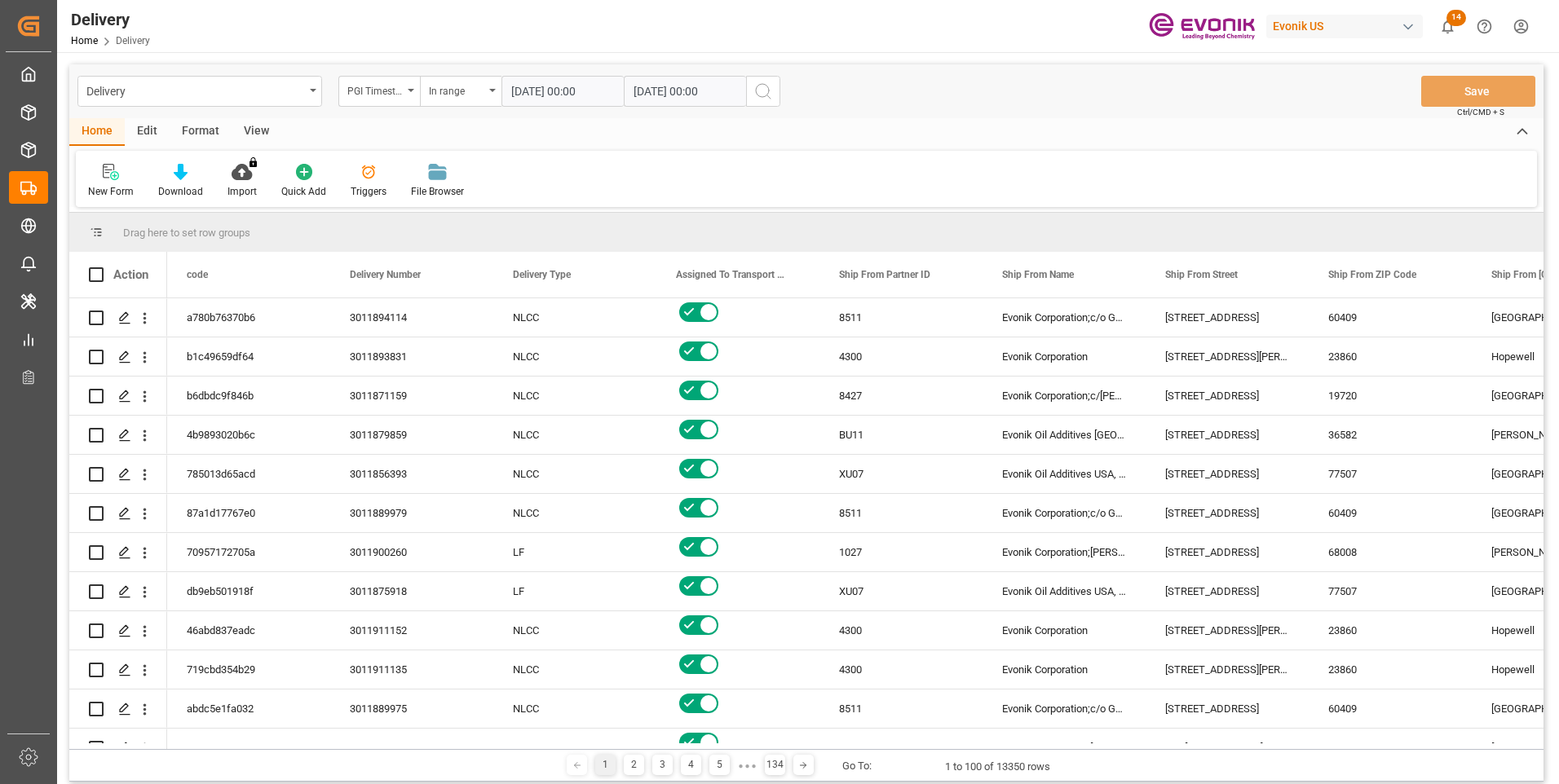
click at [256, 136] on div "View" at bounding box center [257, 131] width 49 height 28
click at [169, 193] on div "Standard Templates" at bounding box center [185, 191] width 82 height 14
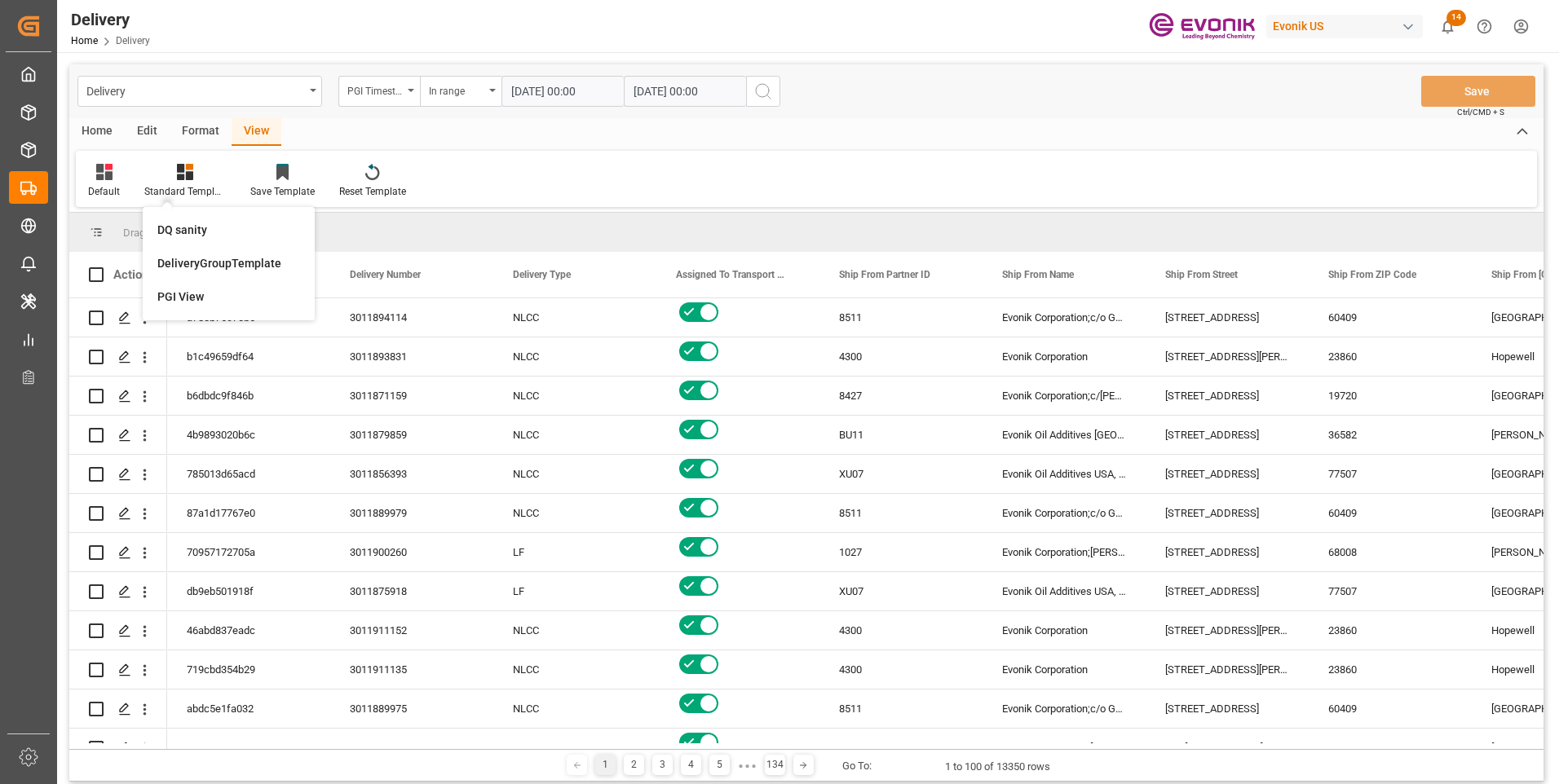
click at [169, 296] on div "PGI View" at bounding box center [229, 297] width 143 height 17
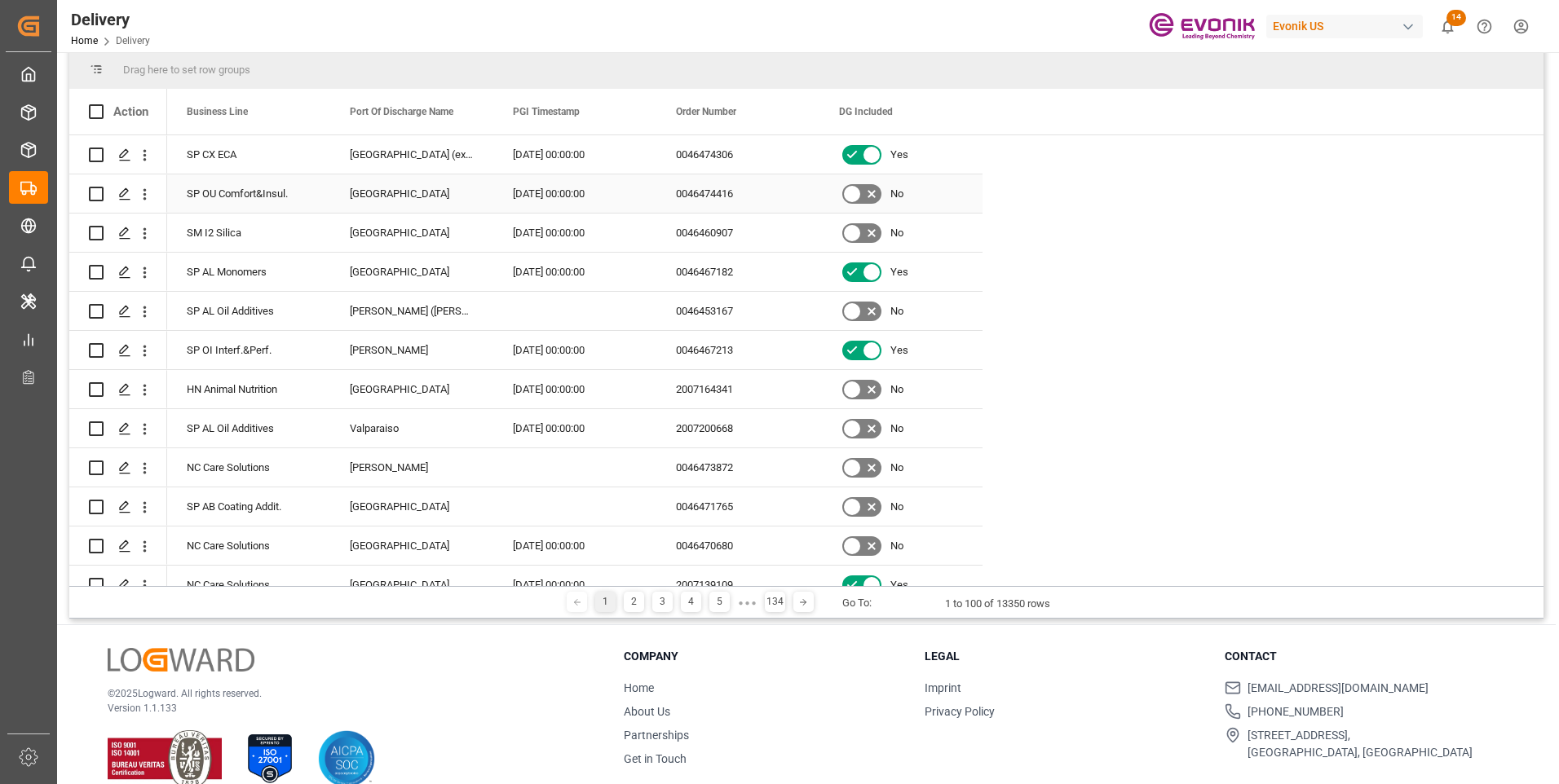
scroll to position [0, 0]
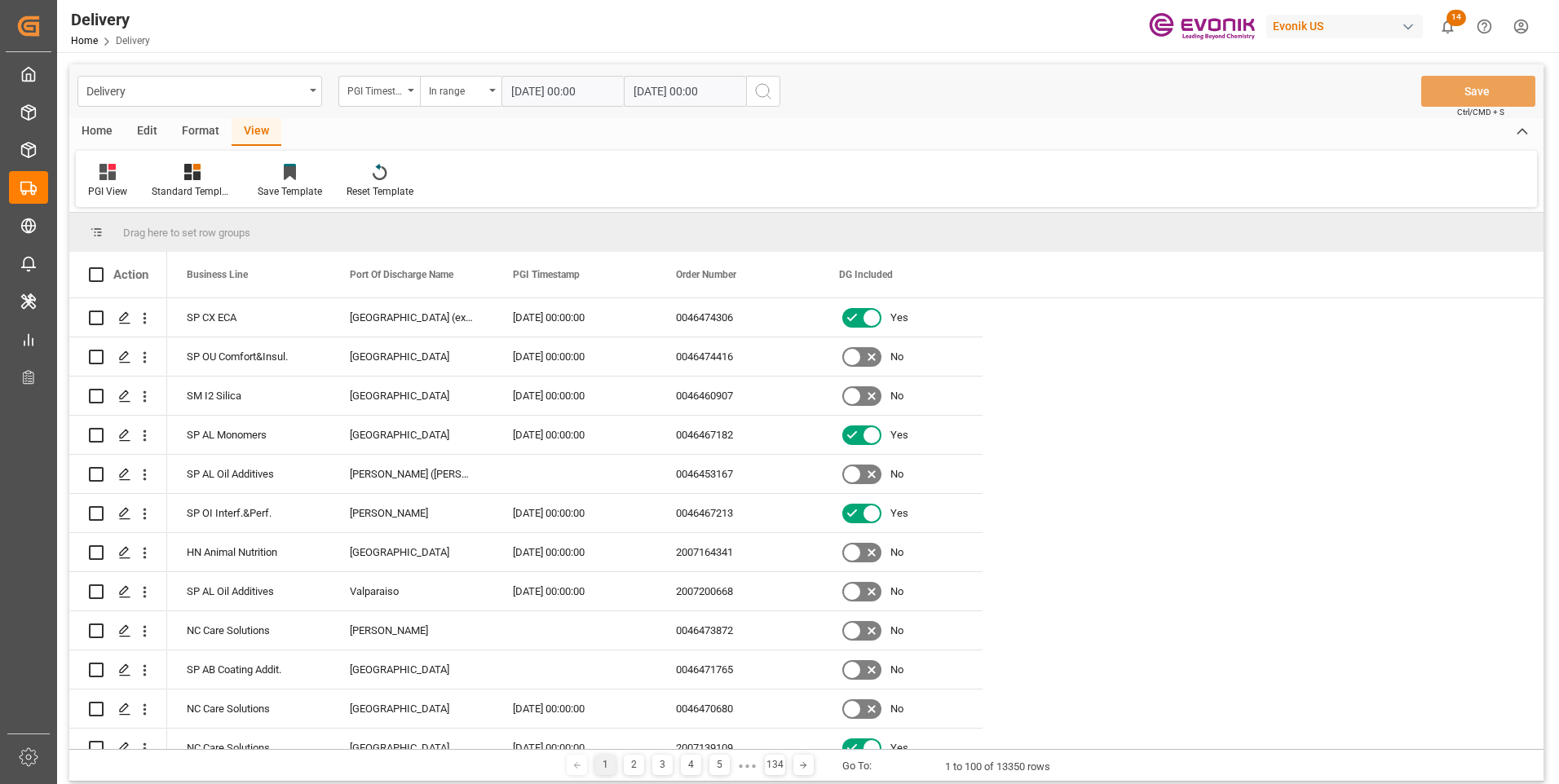
click at [105, 127] on div "Home" at bounding box center [97, 131] width 55 height 28
click at [181, 182] on div "Download" at bounding box center [181, 182] width 69 height 36
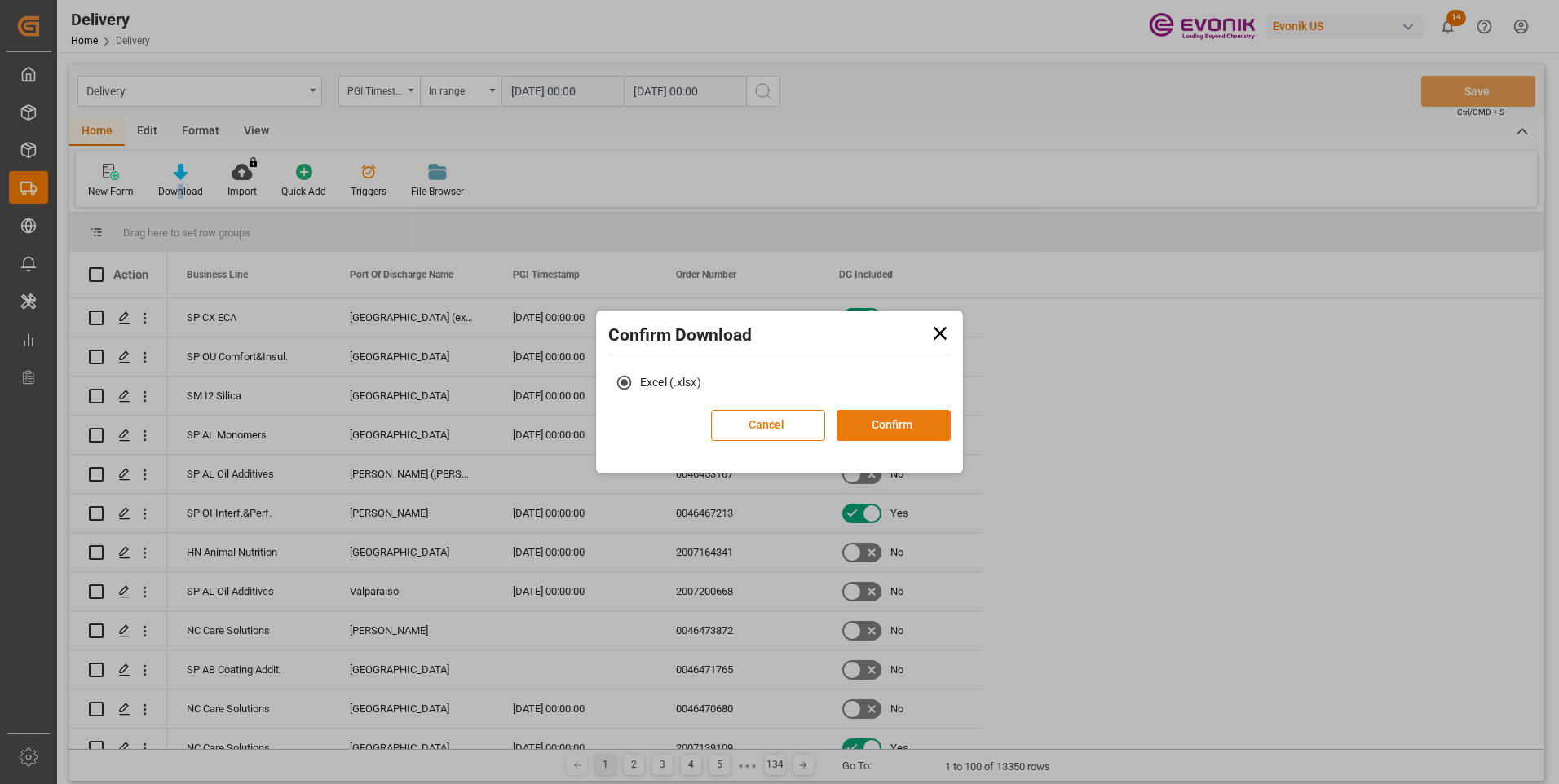
click at [891, 424] on button "Confirm" at bounding box center [894, 425] width 114 height 31
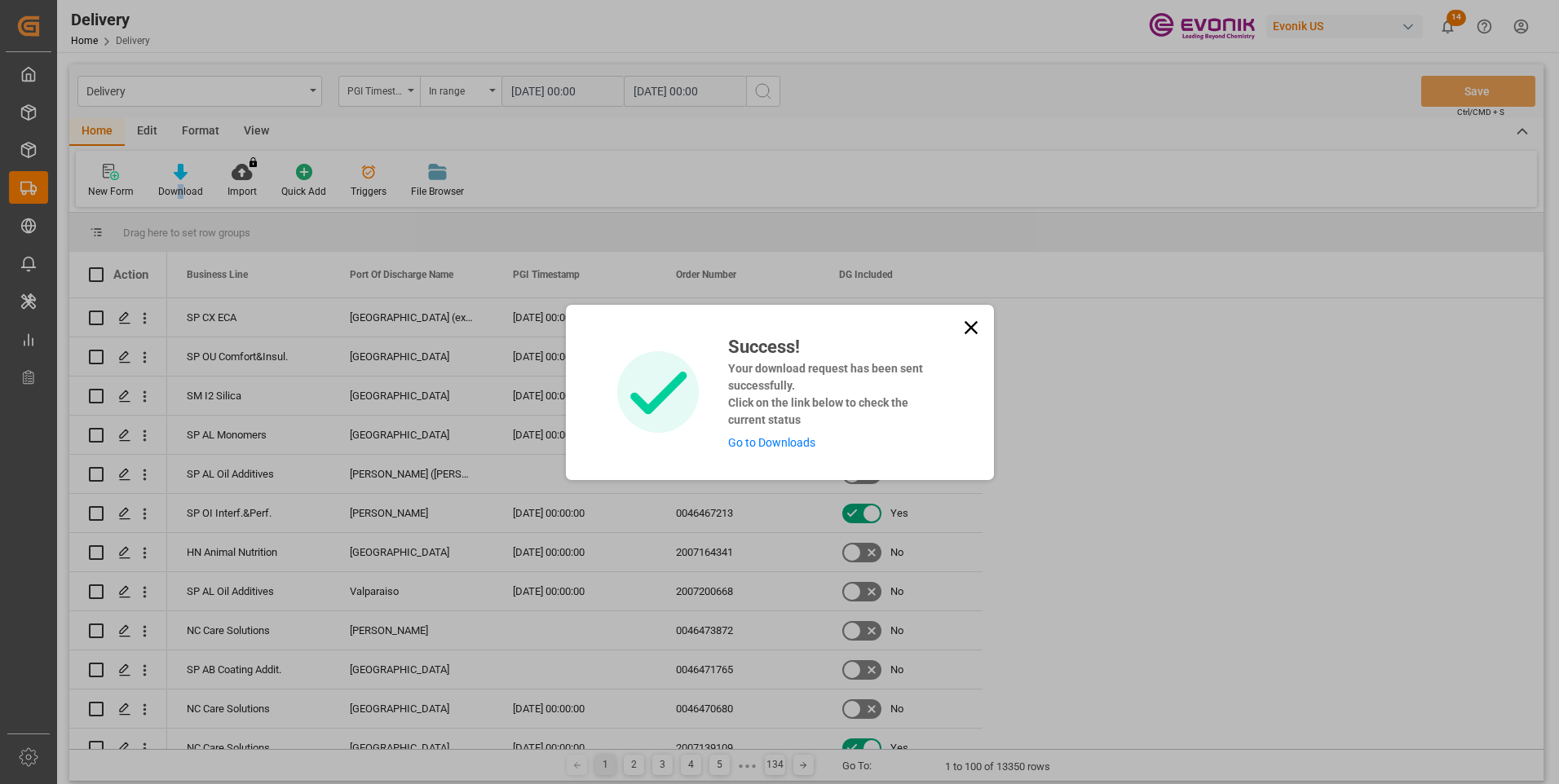
click at [785, 430] on div "Success! Your download request has been sent successfully. Click on the link be…" at bounding box center [829, 392] width 226 height 118
click at [784, 439] on link "Go to Downloads" at bounding box center [772, 443] width 87 height 13
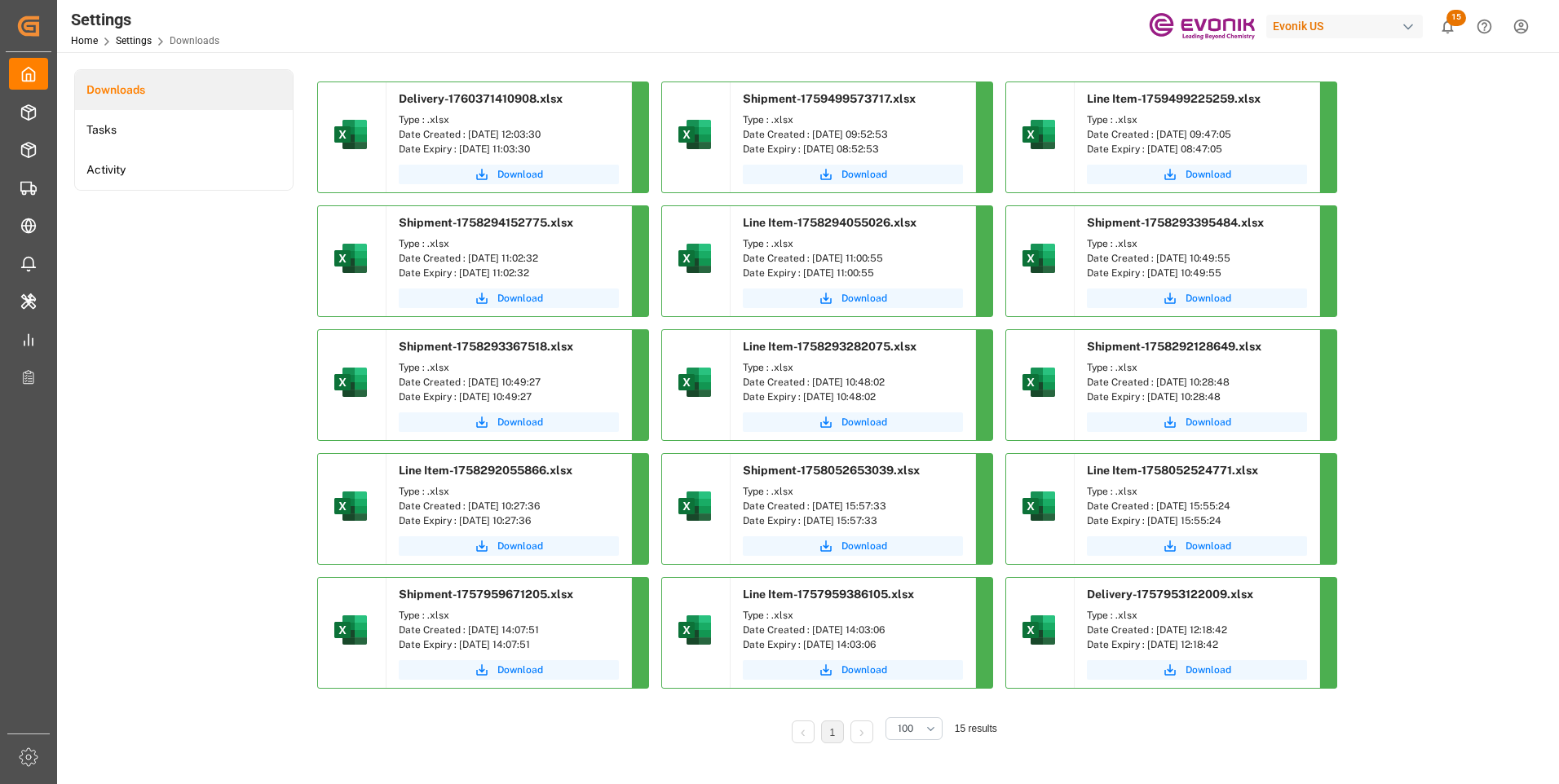
click at [297, 23] on div "Settings Home Settings Downloads Evonik US 15 Notifications Only show unread Al…" at bounding box center [802, 26] width 1513 height 52
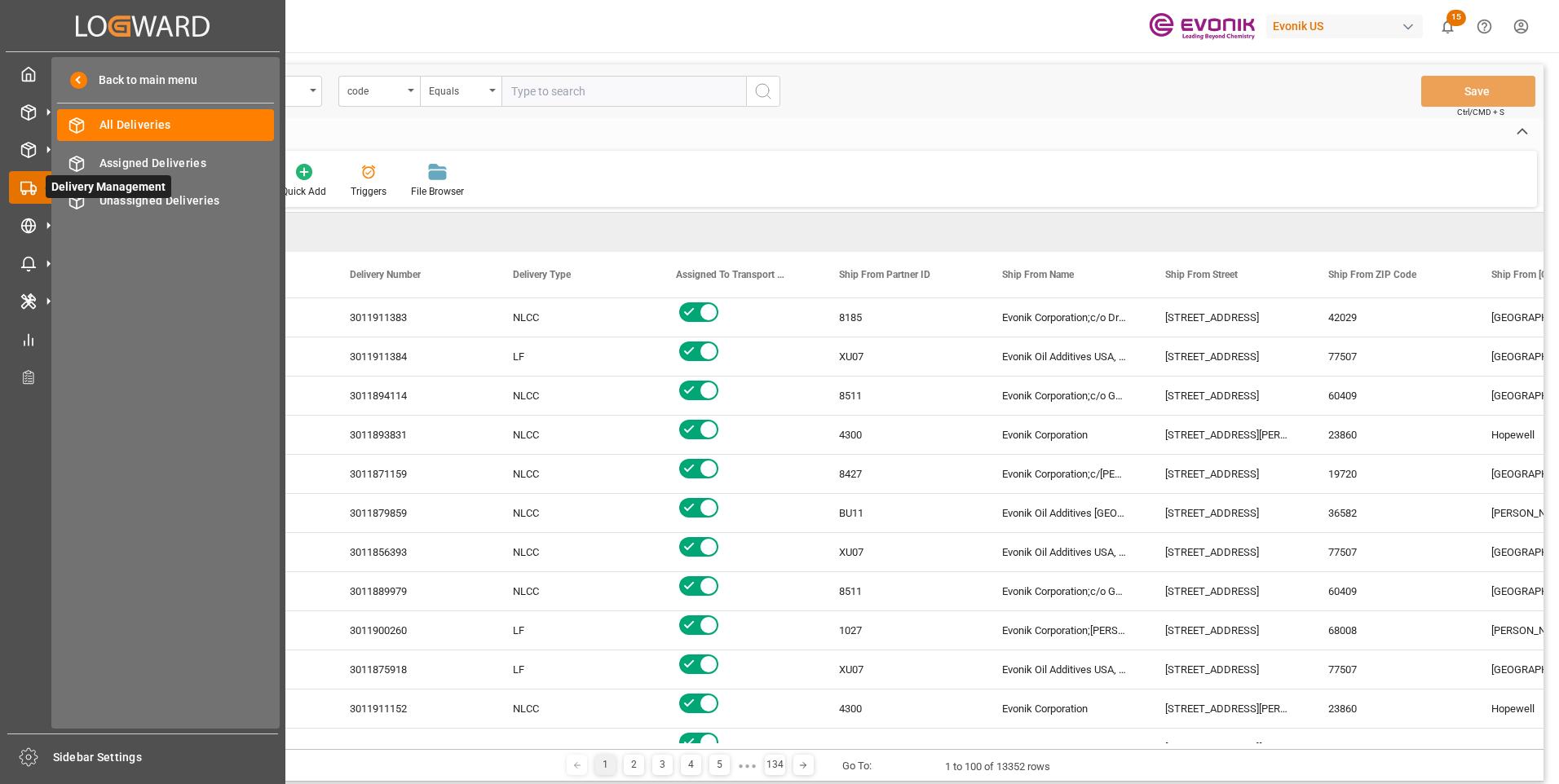
click at [29, 184] on icon at bounding box center [28, 188] width 16 height 16
click at [169, 118] on span "All Deliveries" at bounding box center [187, 125] width 175 height 17
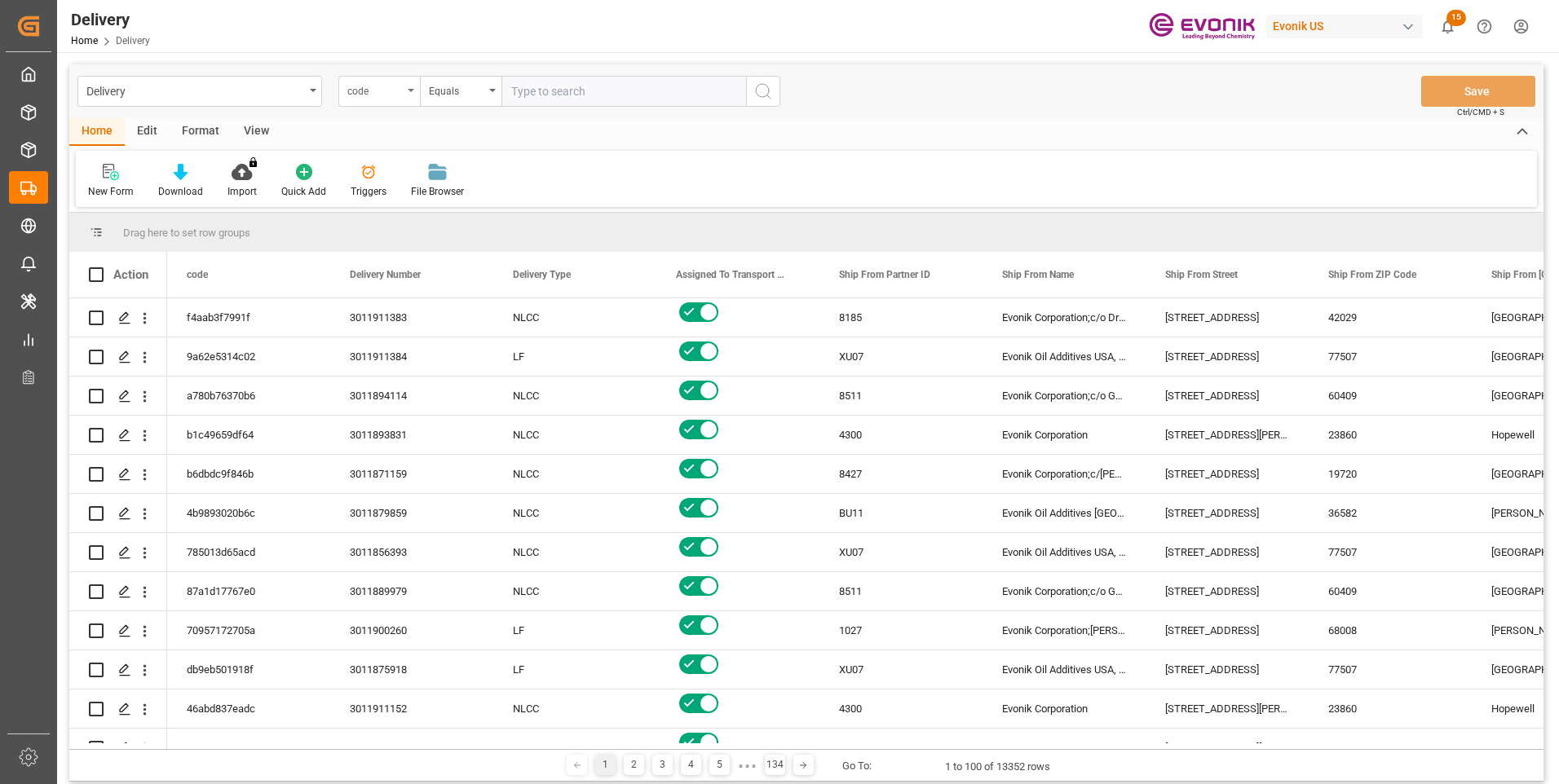
click at [412, 86] on div "code" at bounding box center [379, 91] width 82 height 31
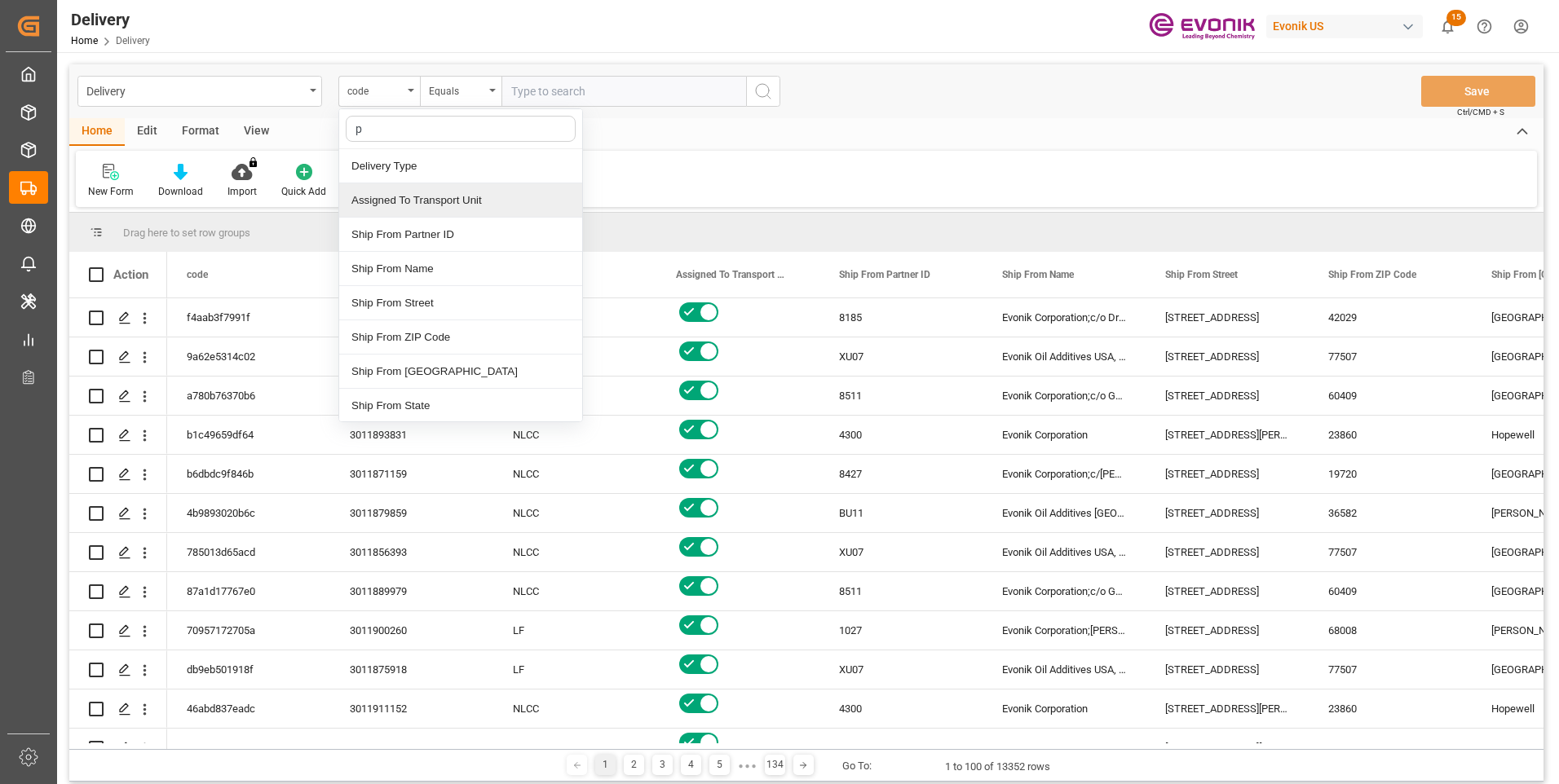
type input "pg"
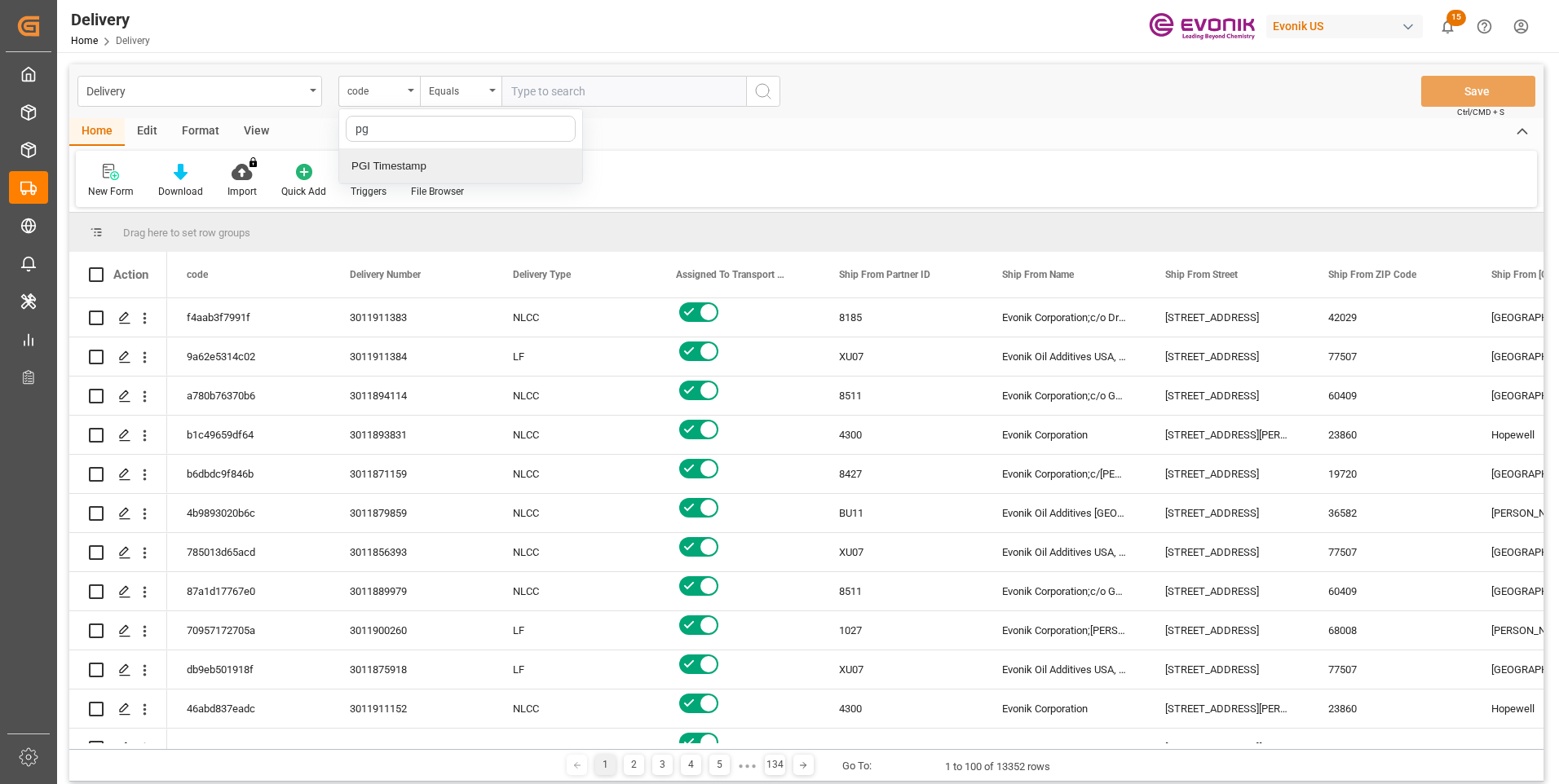
click at [427, 168] on div "PGI Timestamp" at bounding box center [461, 166] width 243 height 34
click at [478, 88] on div "Equals" at bounding box center [456, 89] width 55 height 19
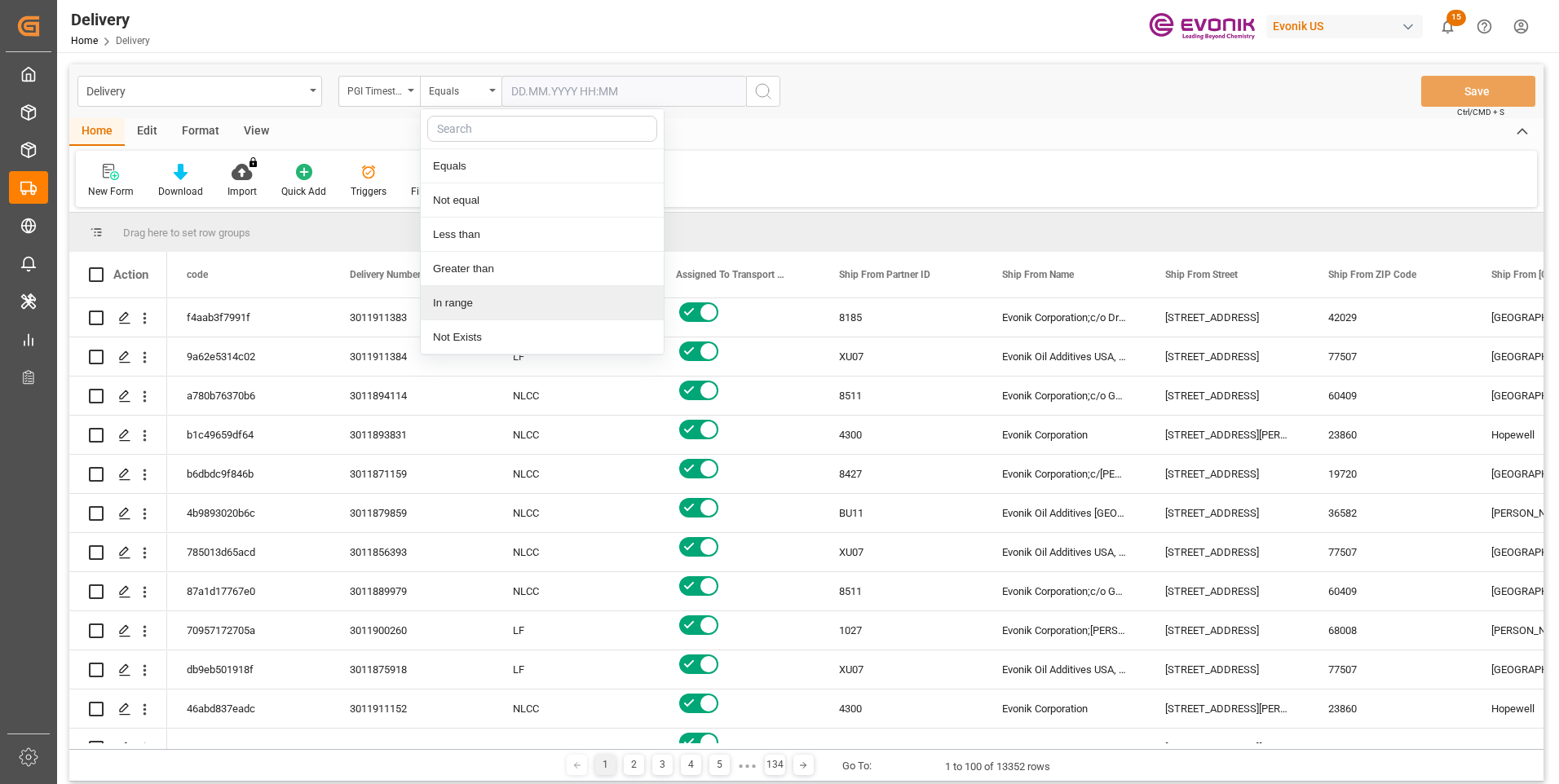
click at [459, 303] on div "In range" at bounding box center [543, 303] width 243 height 34
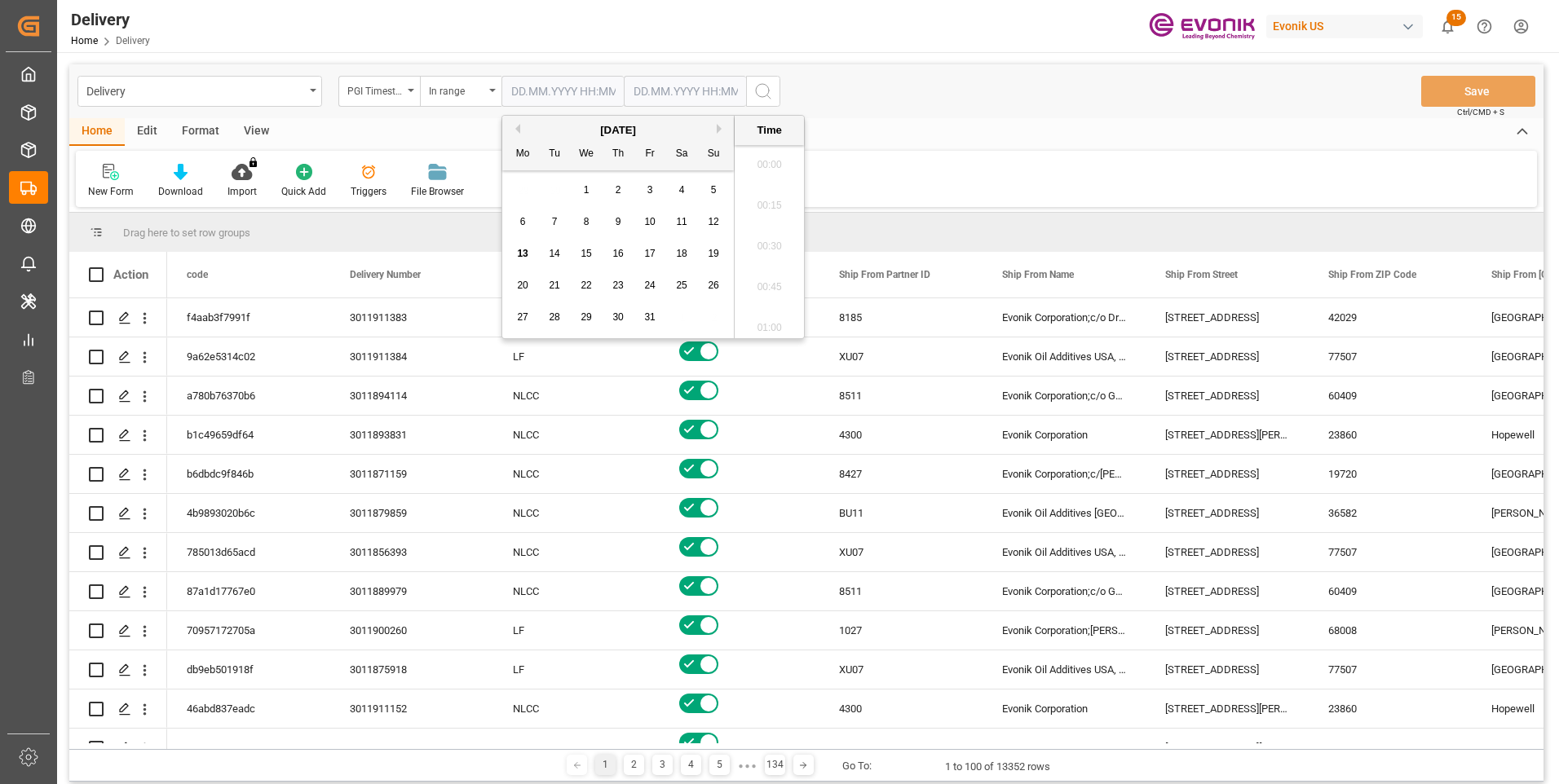
click at [571, 85] on input "text" at bounding box center [562, 91] width 123 height 31
click at [646, 218] on span "10" at bounding box center [649, 221] width 10 height 11
type input "[DATE] 00:00"
click at [672, 90] on input "text" at bounding box center [684, 91] width 123 height 31
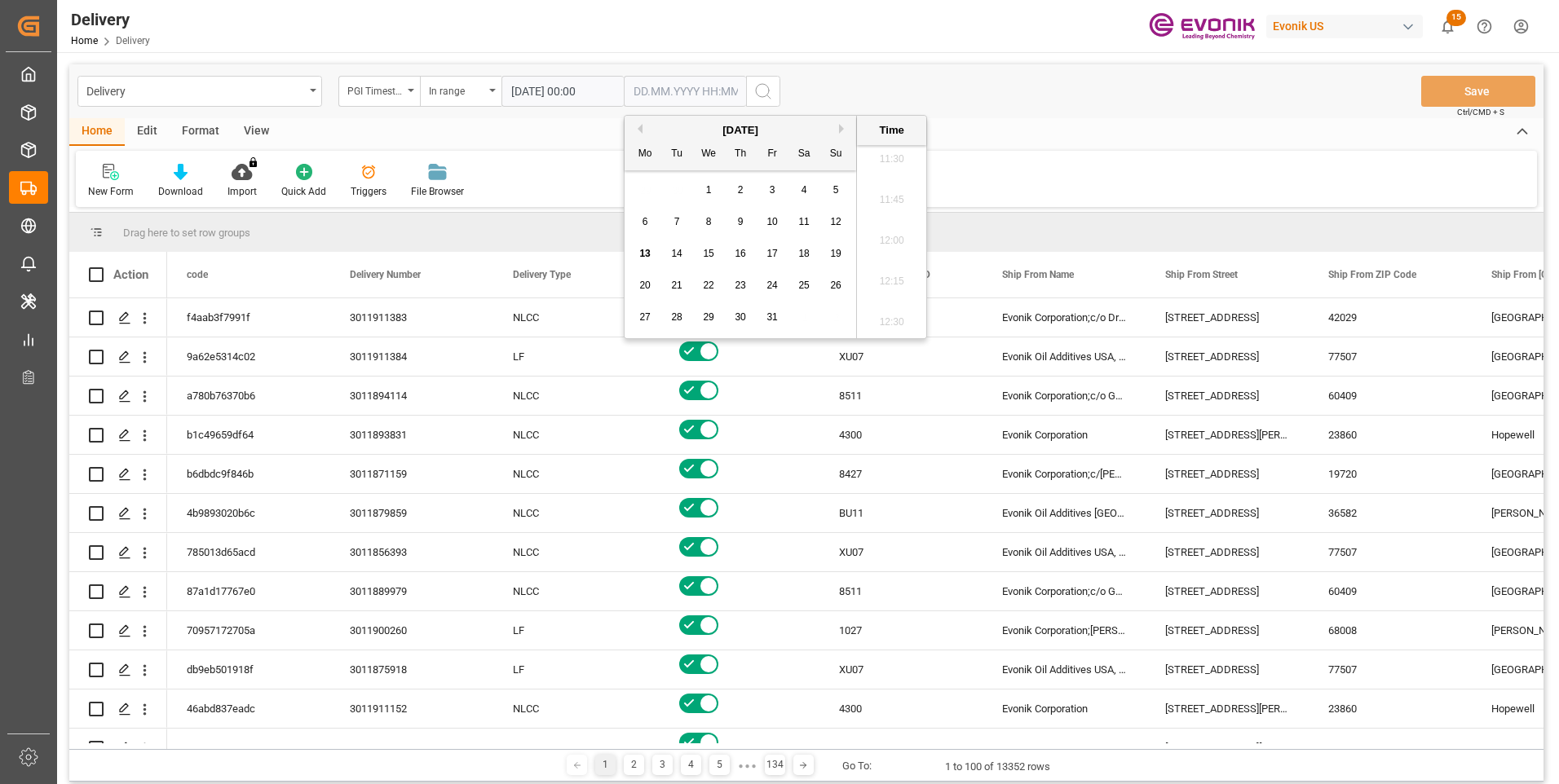
click at [639, 251] on span "13" at bounding box center [644, 254] width 10 height 11
type input "[DATE] 00:00"
click at [575, 125] on div "Home Edit Format View" at bounding box center [806, 131] width 1474 height 28
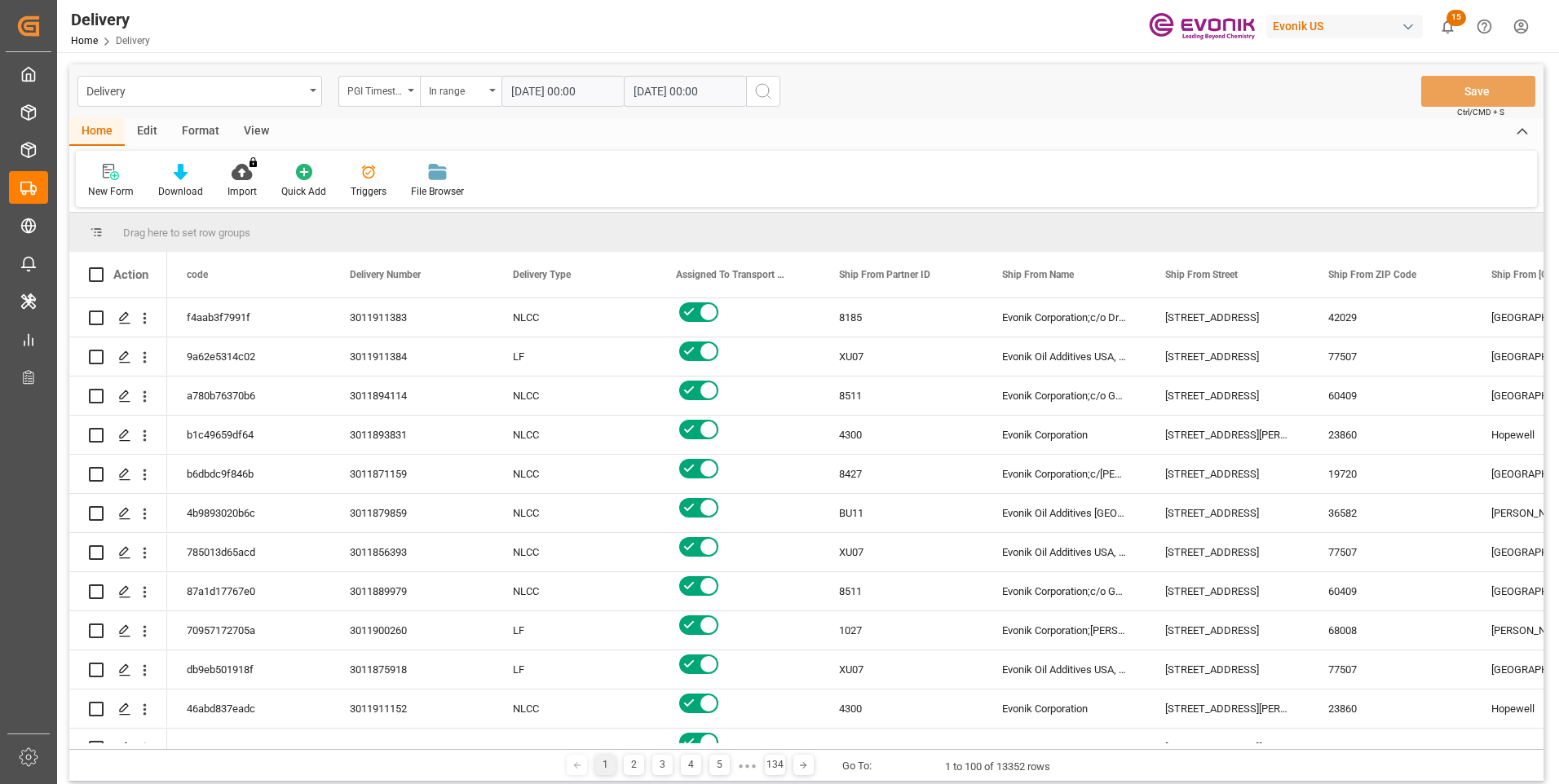
click at [761, 91] on icon "search button" at bounding box center [762, 91] width 20 height 20
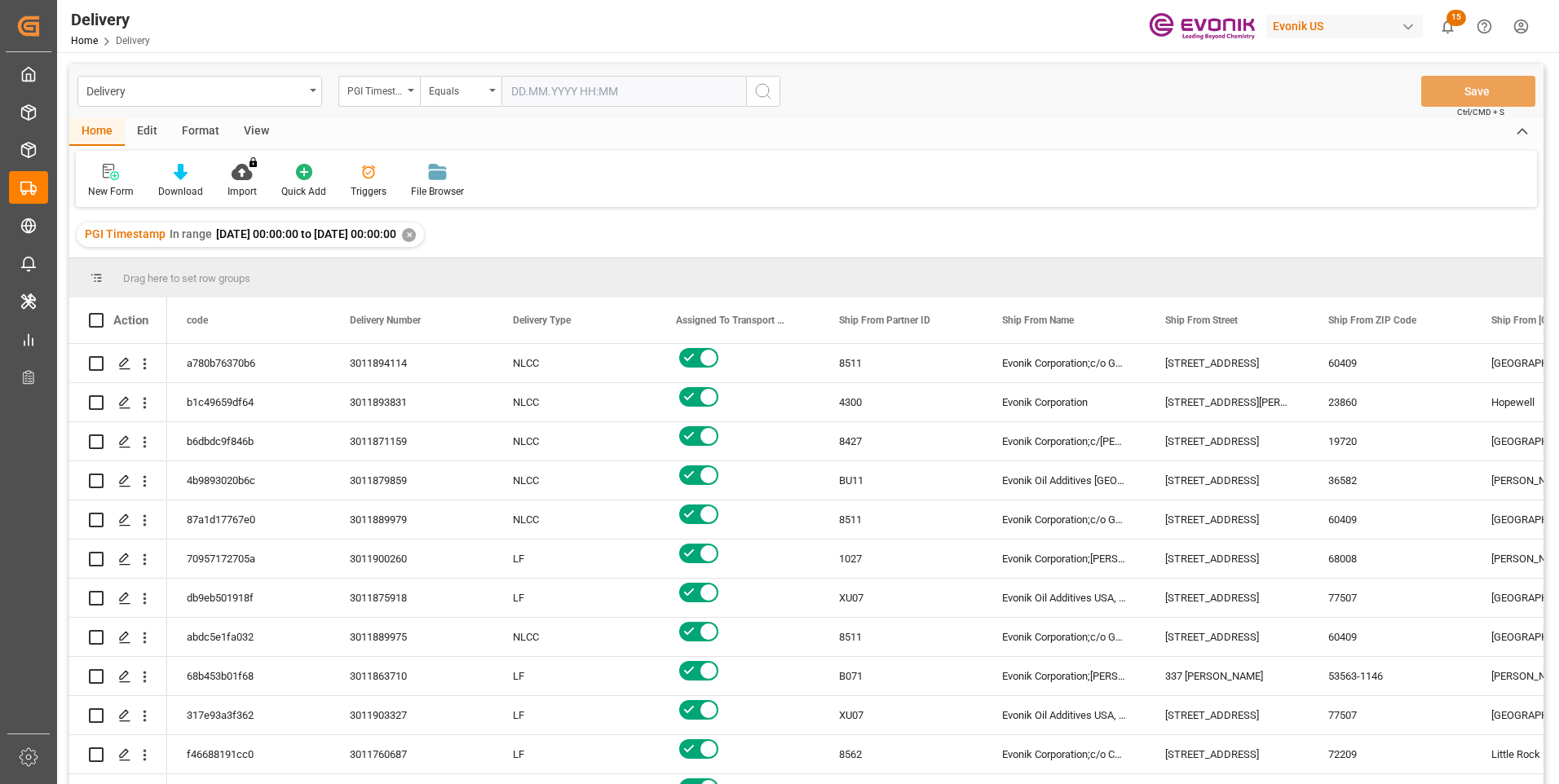
click at [260, 124] on div "View" at bounding box center [257, 131] width 49 height 28
click at [258, 133] on div "View" at bounding box center [257, 131] width 49 height 28
click at [204, 130] on div "Format" at bounding box center [200, 131] width 62 height 28
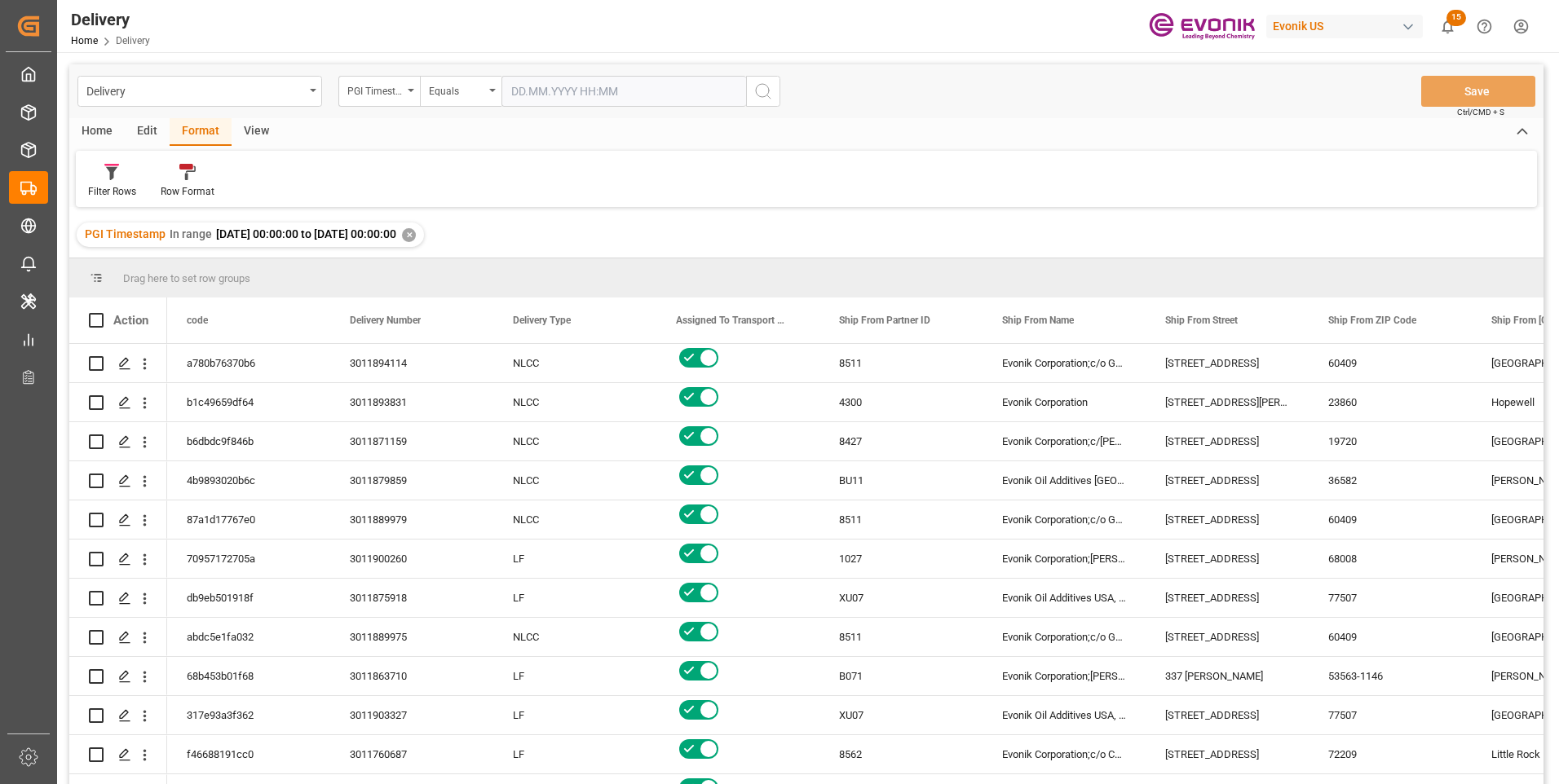
click at [256, 130] on div "View" at bounding box center [257, 131] width 49 height 28
click at [202, 132] on div "Format" at bounding box center [200, 131] width 62 height 28
click at [148, 129] on div "Edit" at bounding box center [146, 131] width 45 height 28
click at [101, 137] on div "Home" at bounding box center [97, 131] width 55 height 28
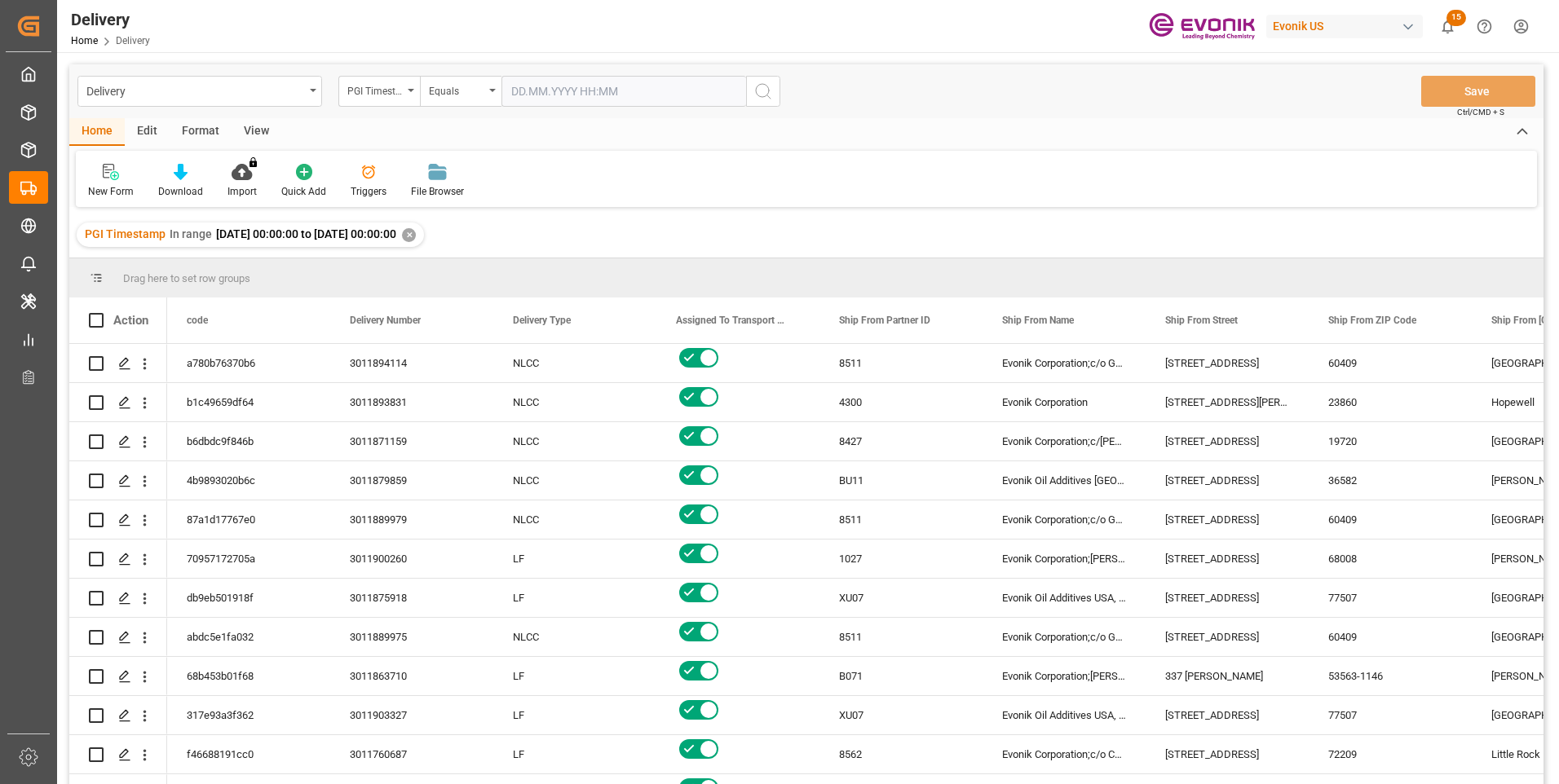
click at [263, 131] on div "View" at bounding box center [257, 131] width 49 height 28
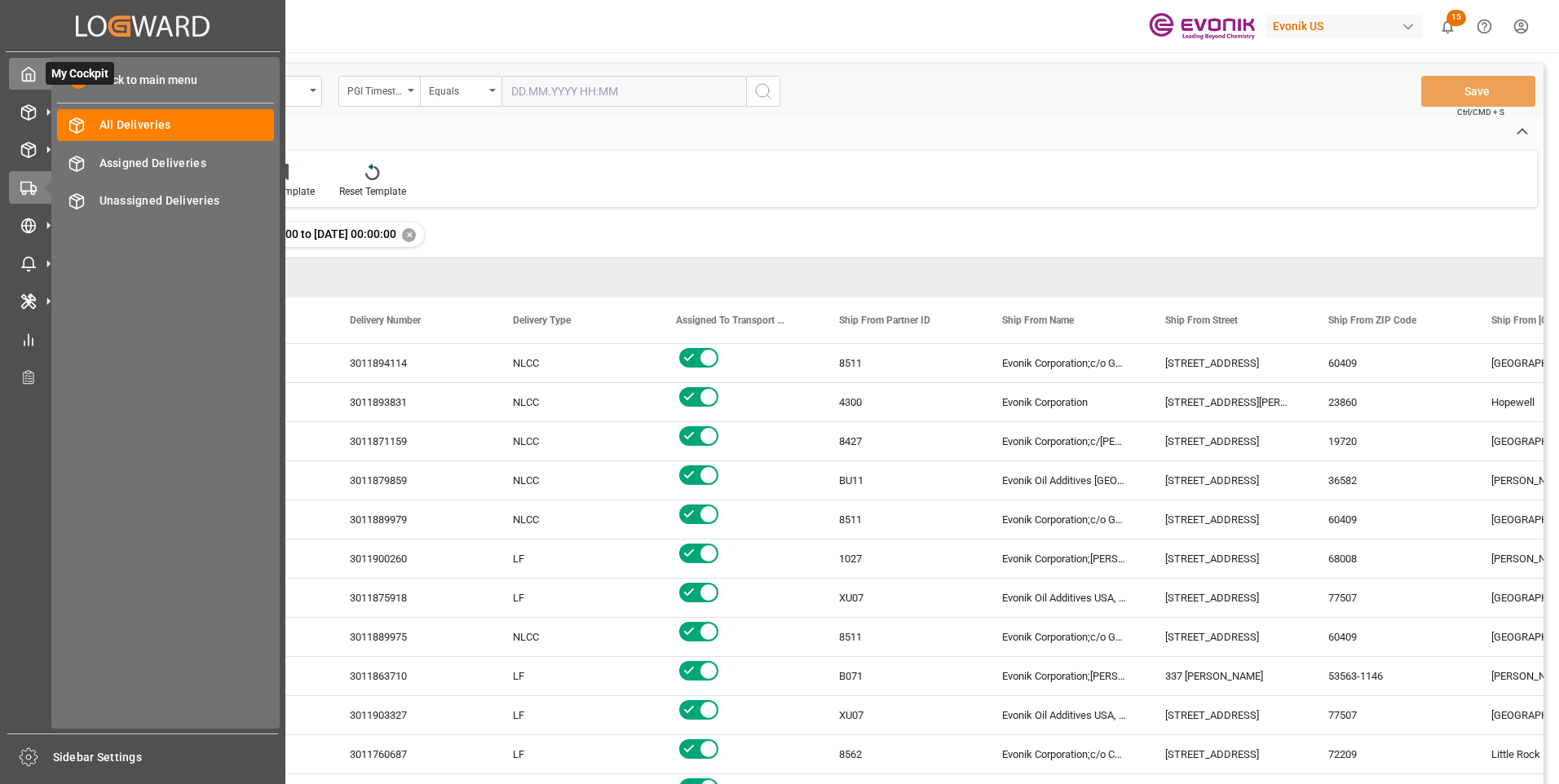
click at [43, 73] on div "My Cockpit My Cockpit" at bounding box center [142, 73] width 267 height 31
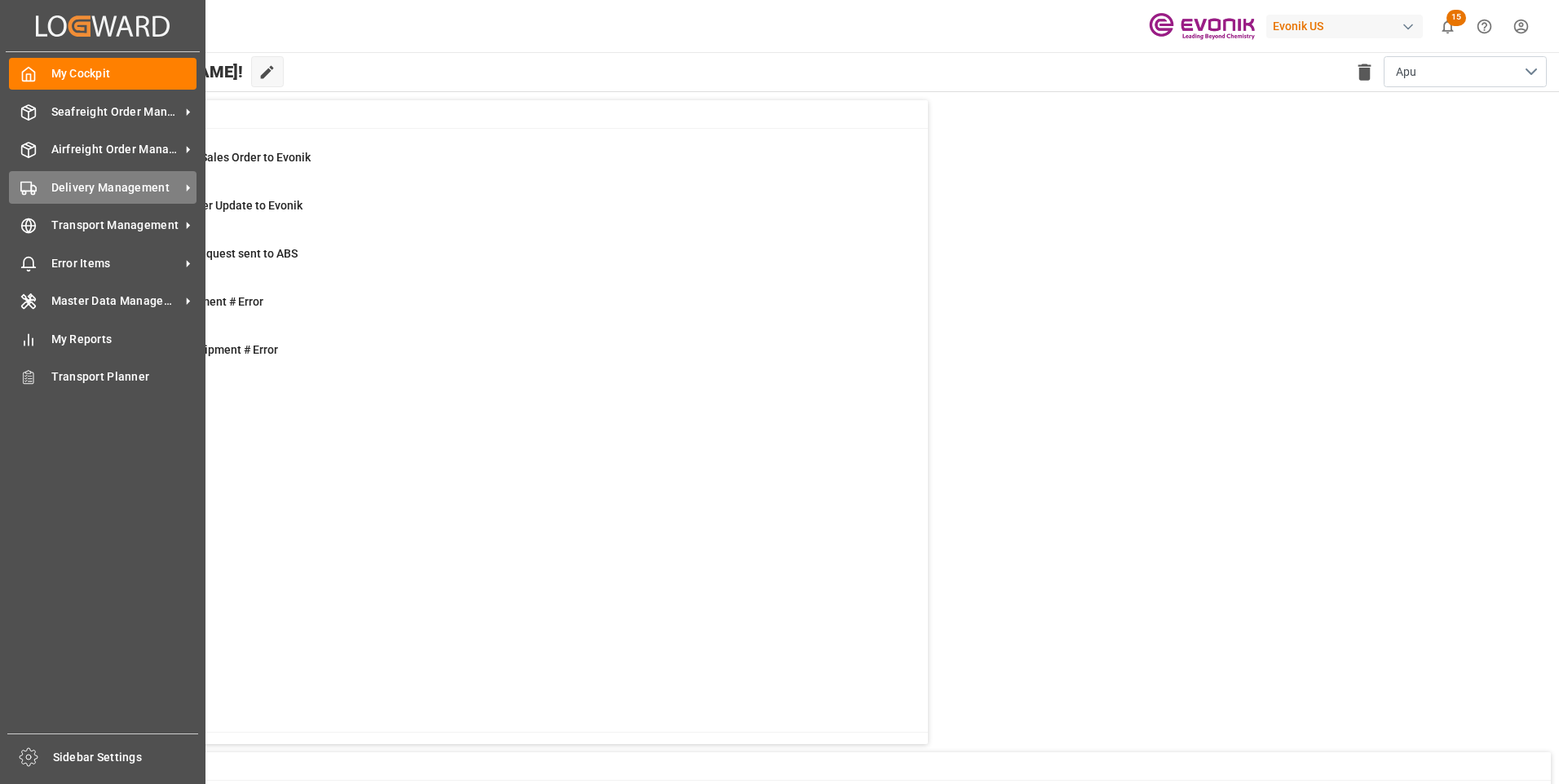
click at [62, 189] on span "Delivery Management" at bounding box center [116, 188] width 129 height 17
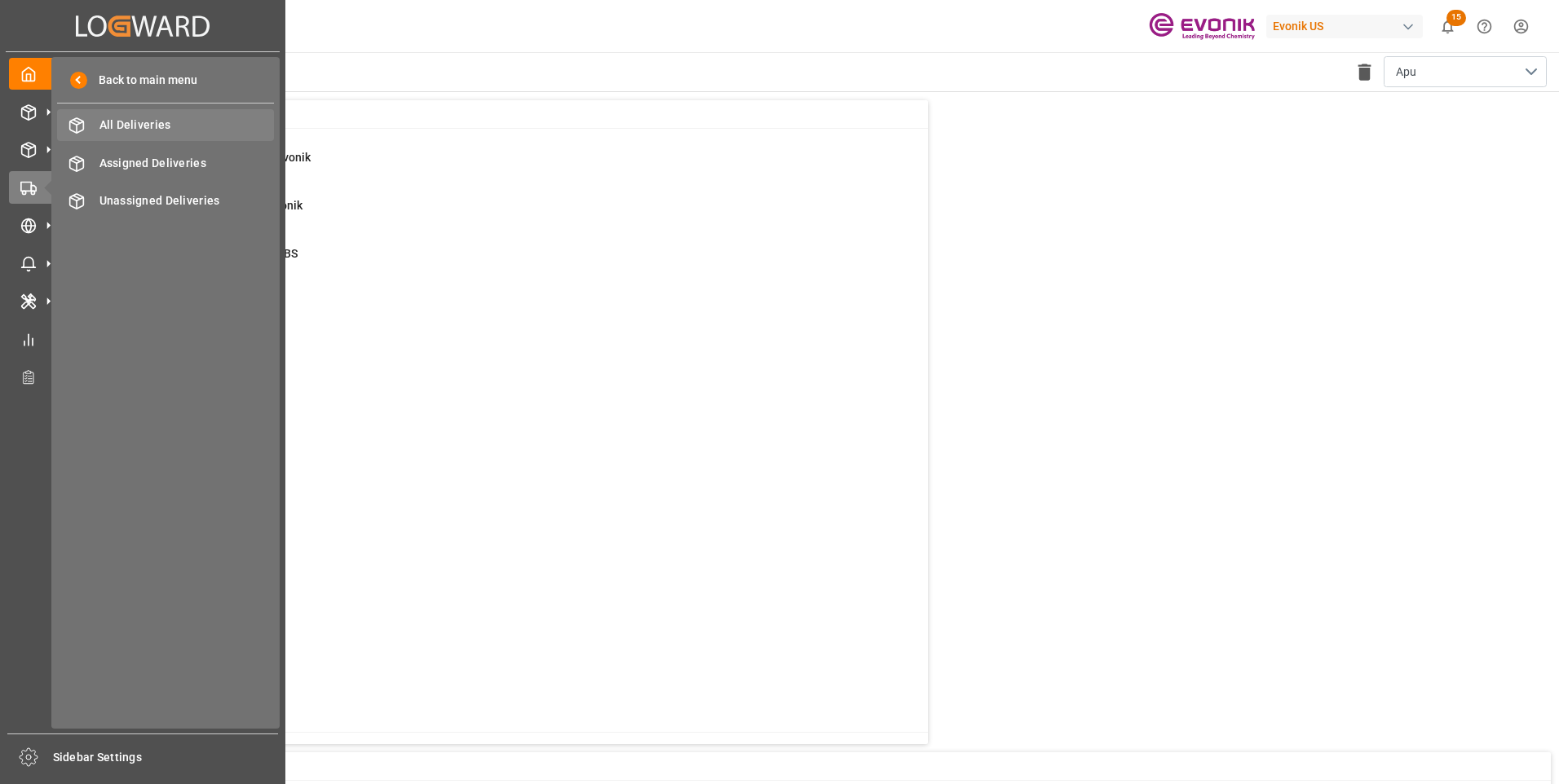
click at [136, 126] on span "All Deliveries" at bounding box center [187, 125] width 175 height 17
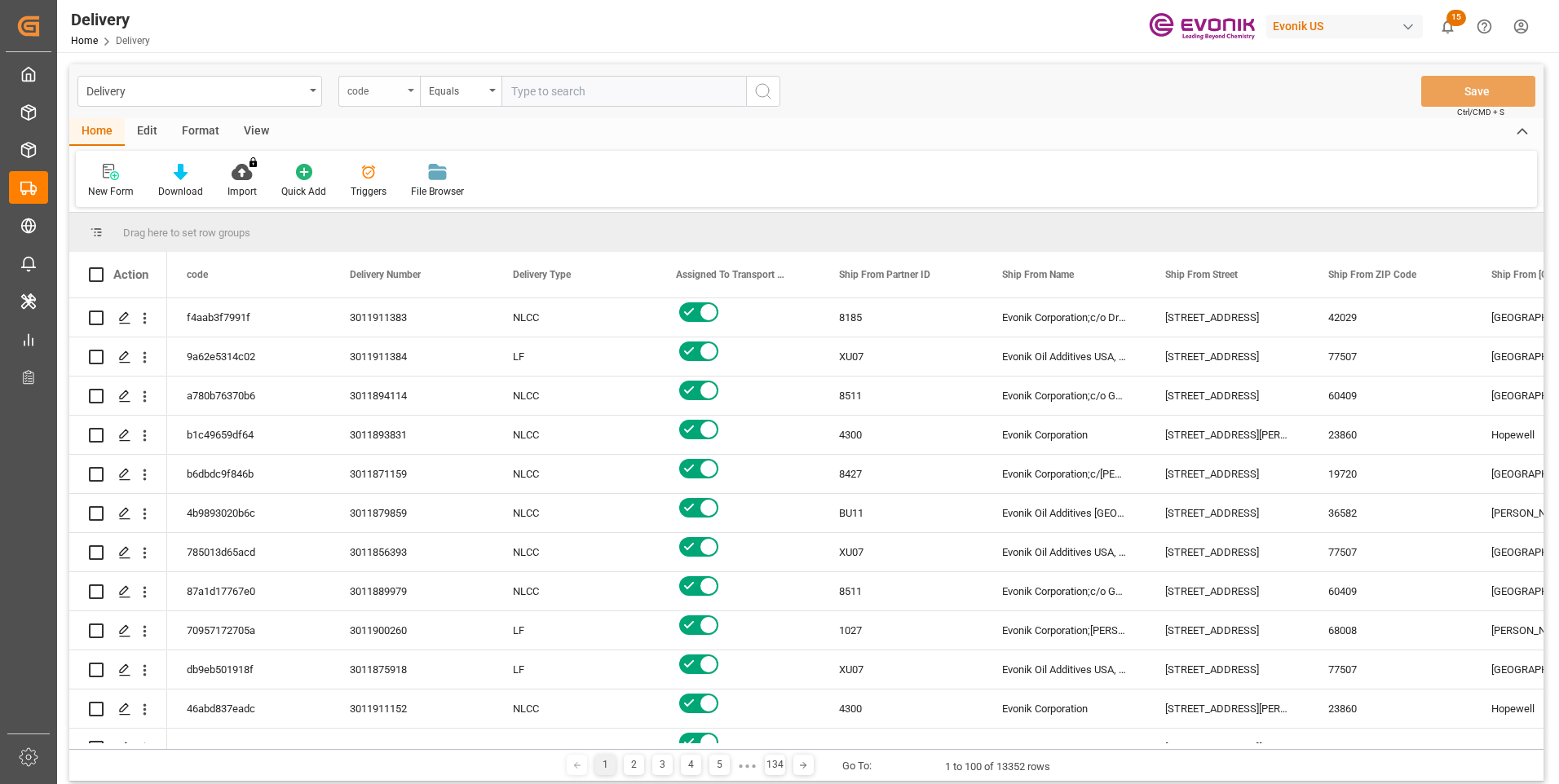
click at [396, 92] on div "code" at bounding box center [375, 89] width 55 height 19
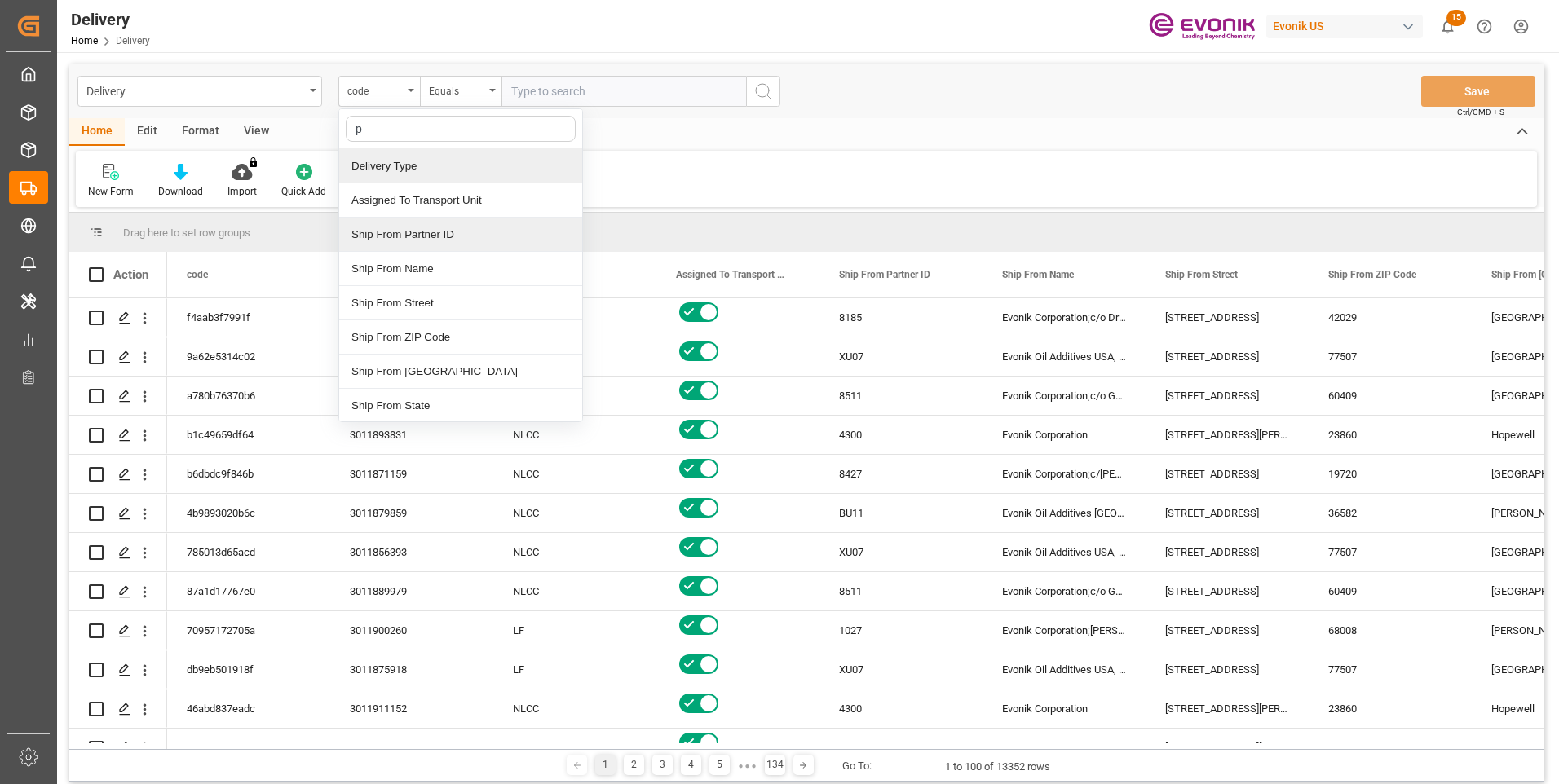
type input "pg"
click at [409, 163] on div "PGI Timestamp" at bounding box center [461, 166] width 243 height 34
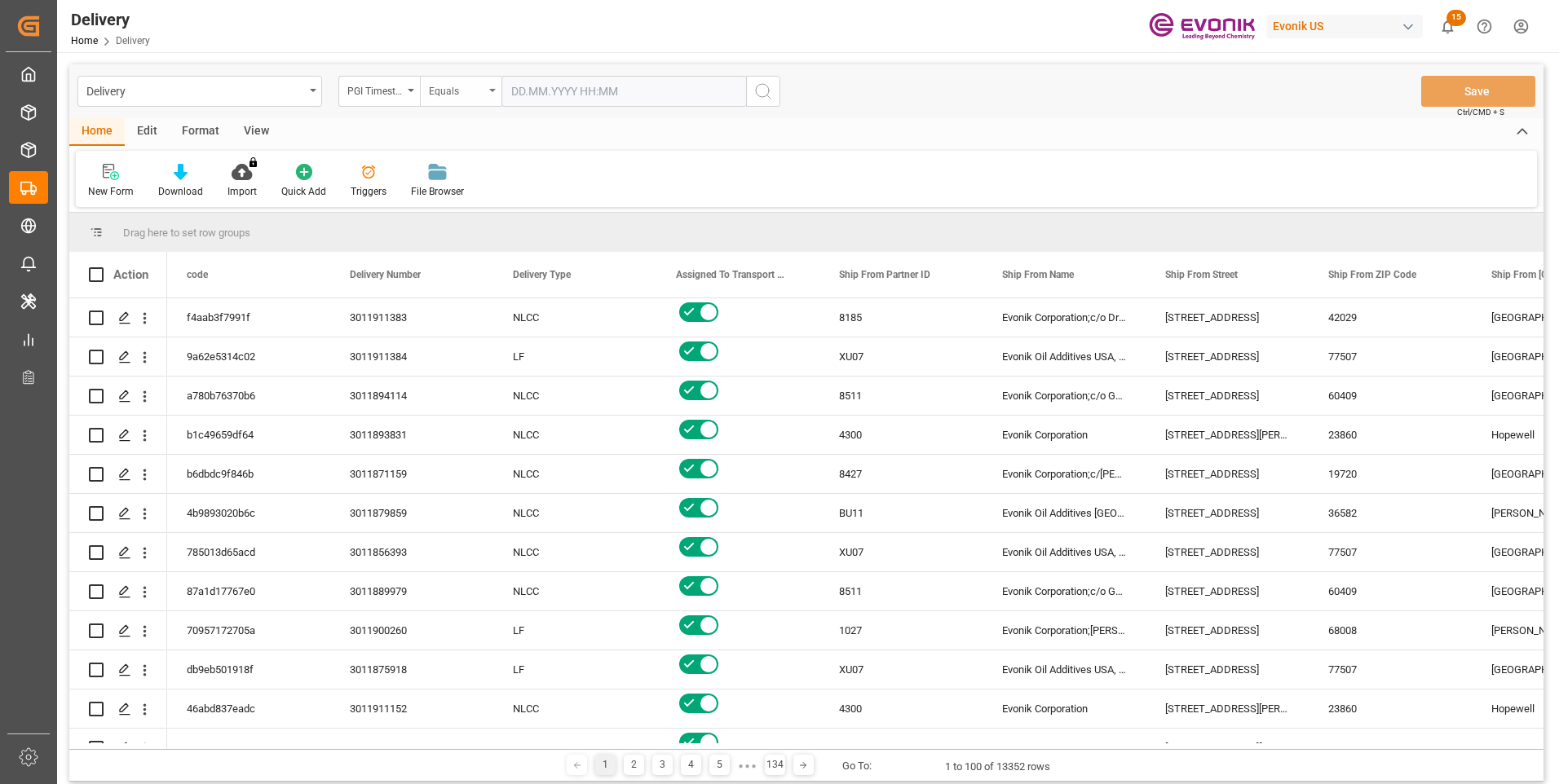
click at [475, 89] on div "Equals" at bounding box center [456, 89] width 55 height 19
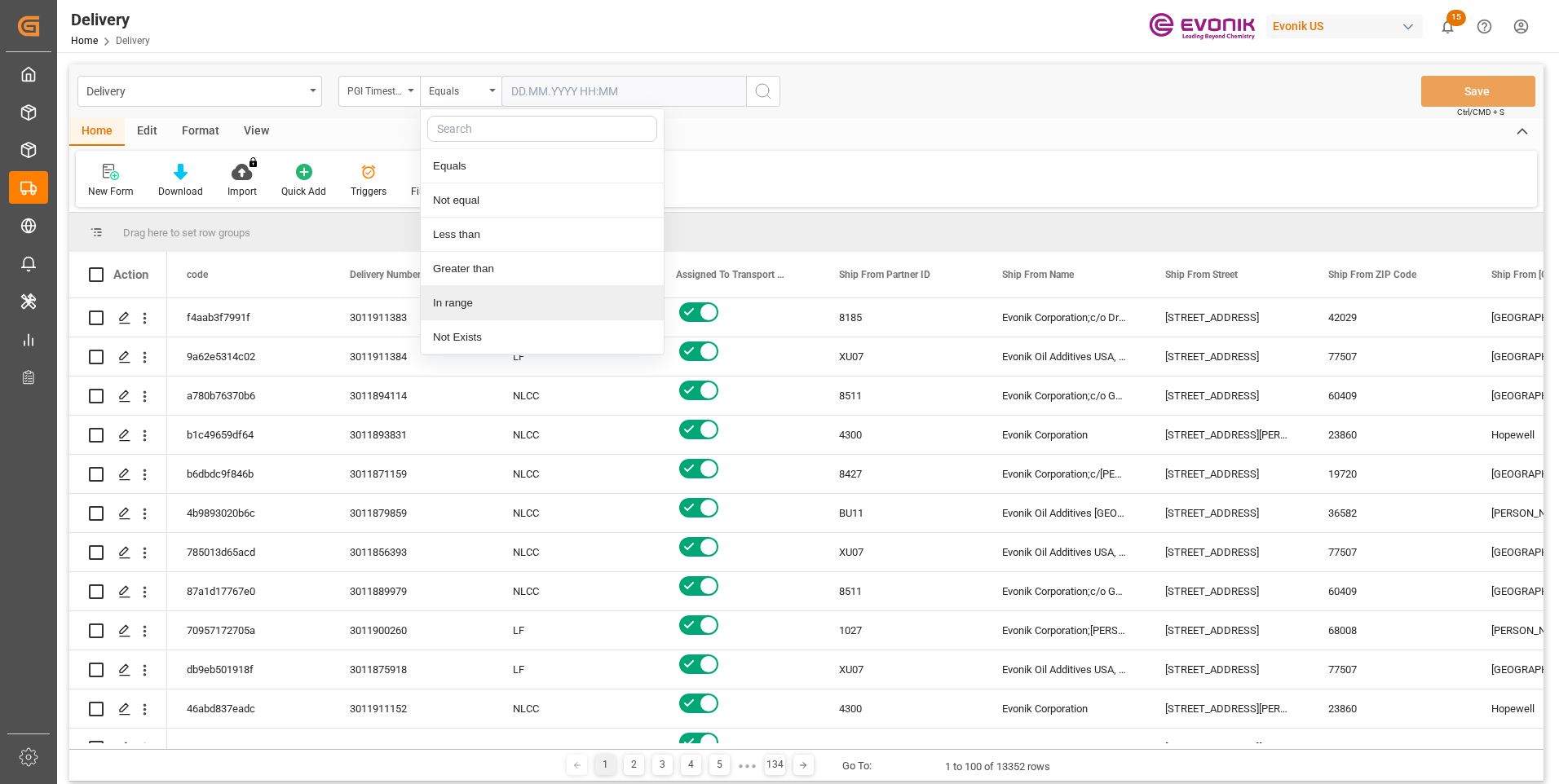
click at [481, 300] on div "In range" at bounding box center [543, 303] width 243 height 34
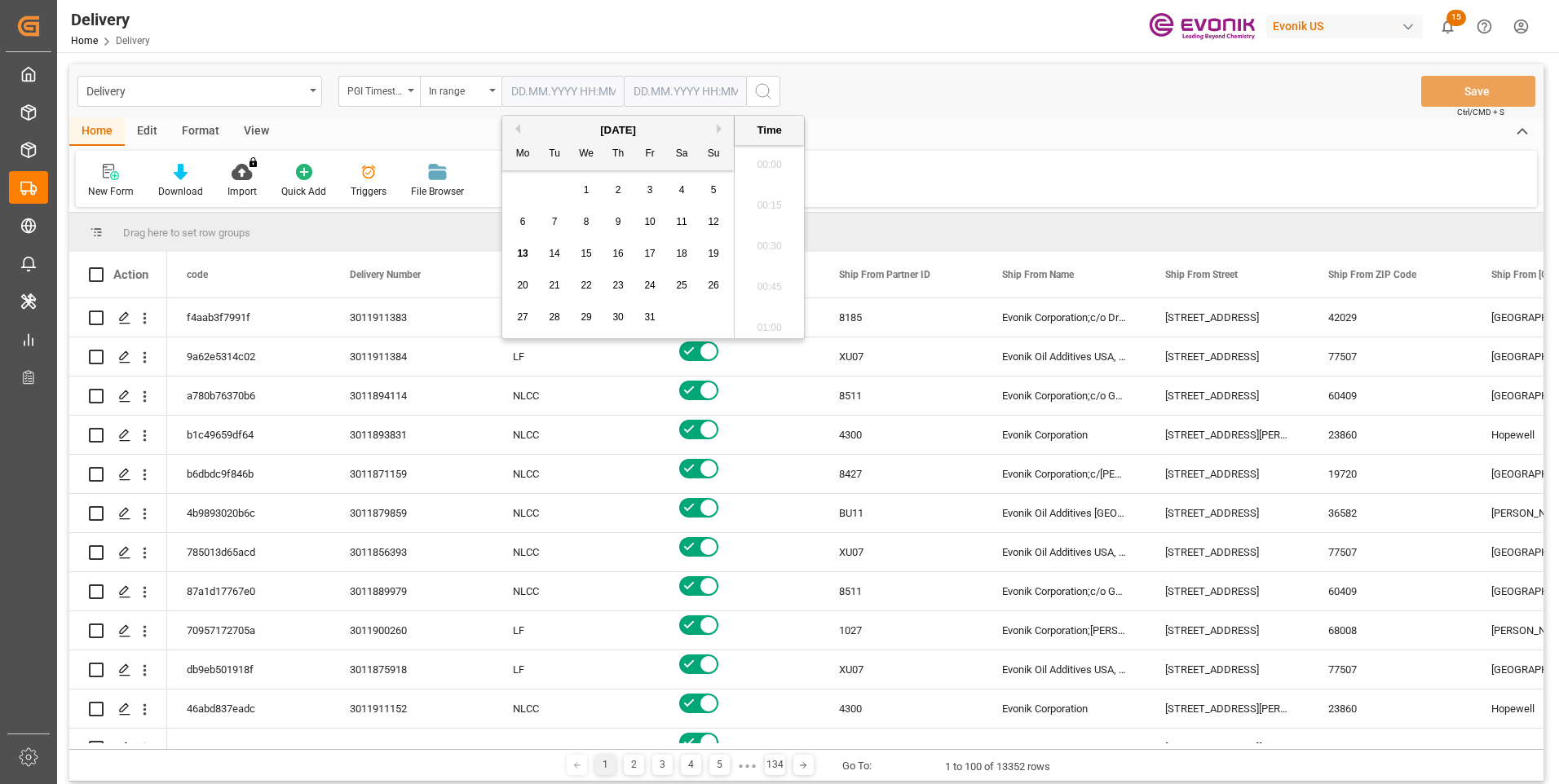
click at [559, 88] on input "text" at bounding box center [562, 91] width 123 height 31
click at [649, 220] on span "10" at bounding box center [649, 221] width 10 height 11
type input "[DATE] 00:00"
click at [664, 89] on input "text" at bounding box center [684, 91] width 123 height 31
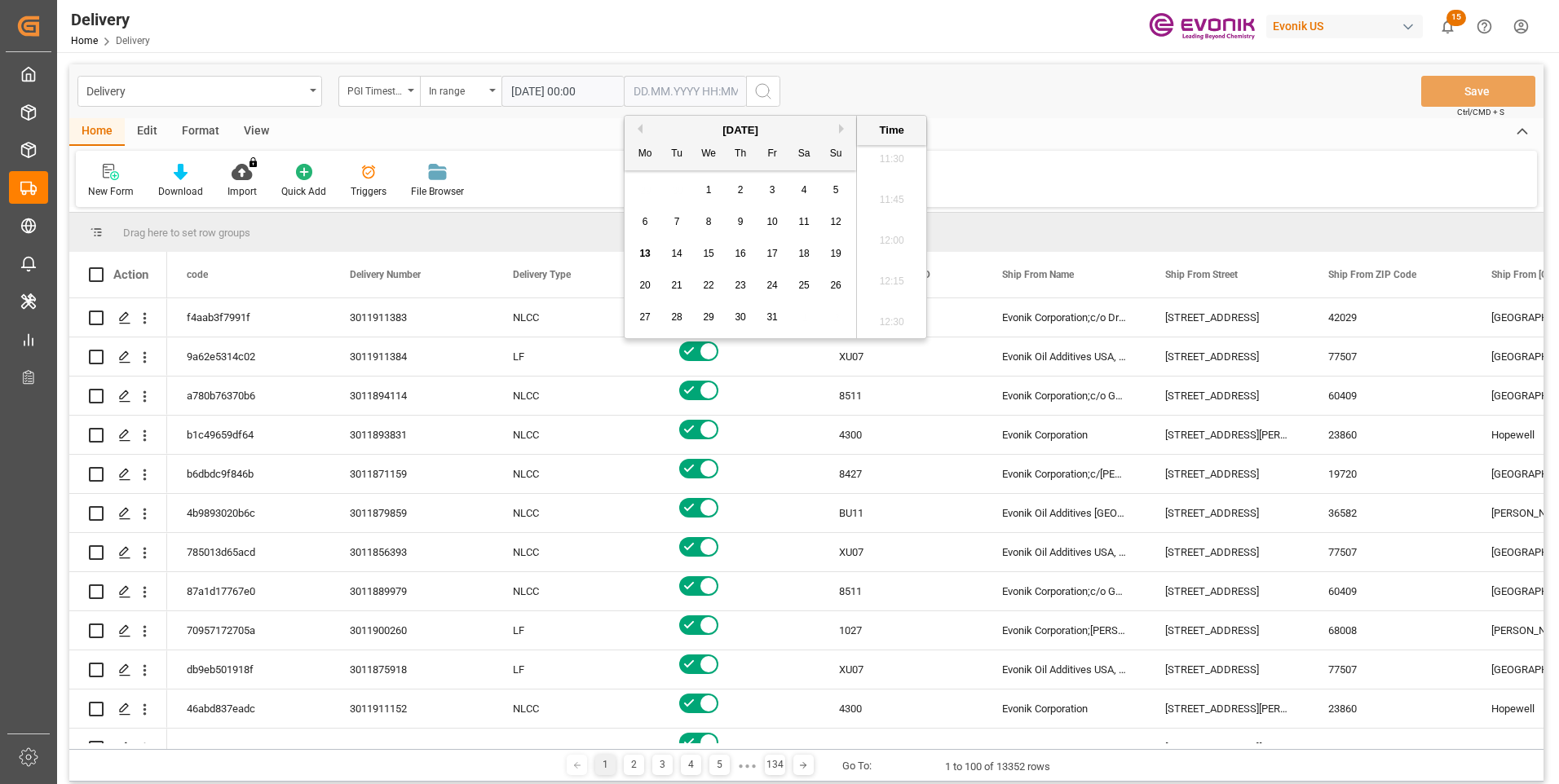
click at [645, 253] on span "13" at bounding box center [644, 254] width 10 height 11
type input "[DATE] 00:00"
click at [764, 85] on icon "search button" at bounding box center [762, 91] width 20 height 20
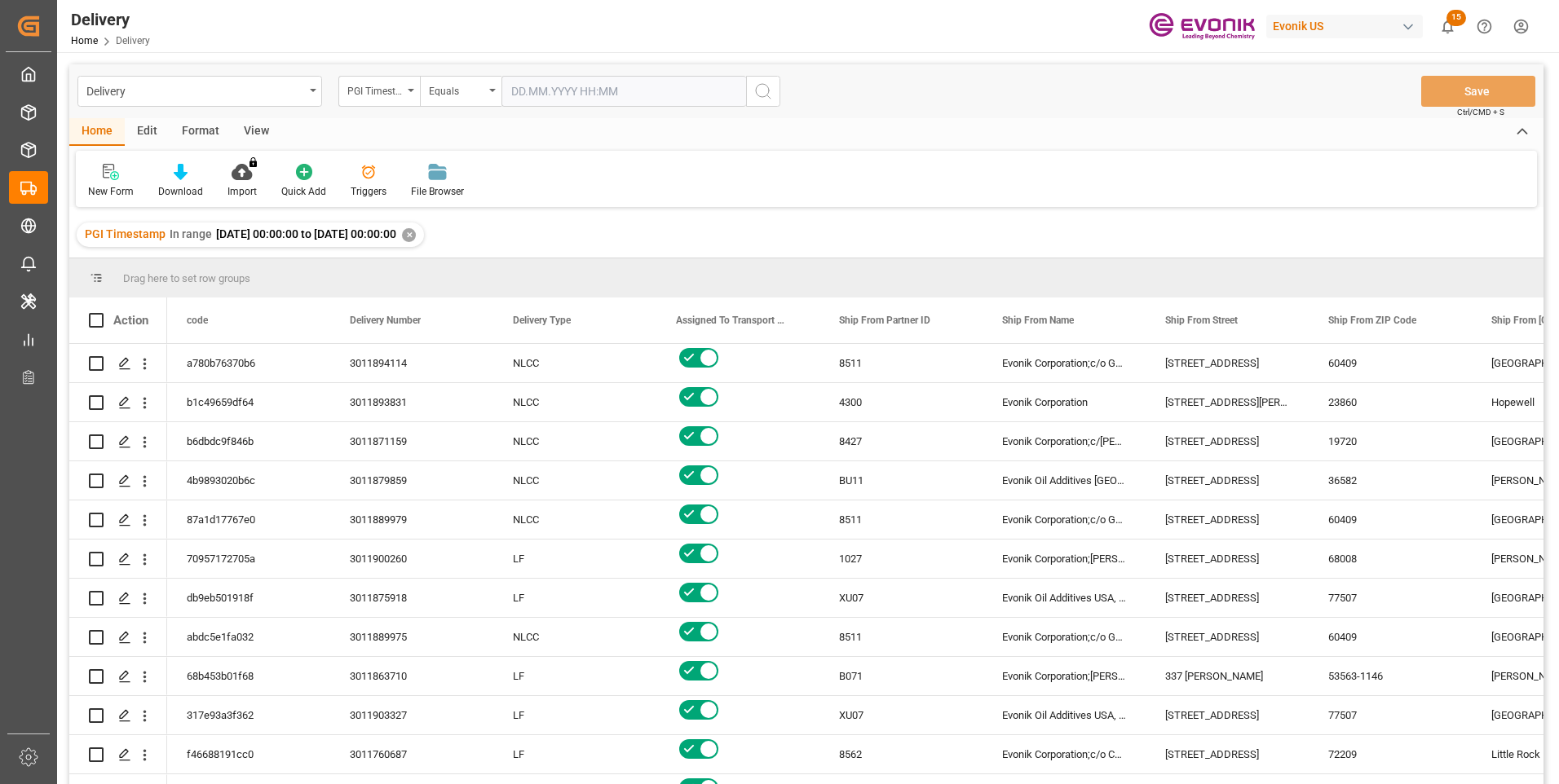
click at [253, 127] on div "View" at bounding box center [257, 131] width 49 height 28
click at [263, 129] on div "View" at bounding box center [257, 131] width 49 height 28
